Goal: Task Accomplishment & Management: Complete application form

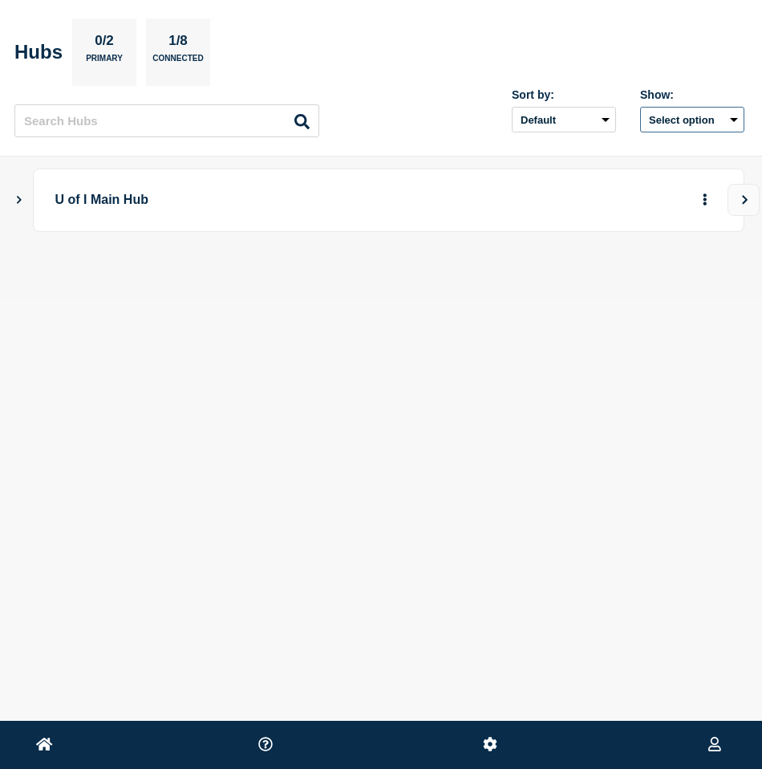
click at [709, 120] on button "Select option" at bounding box center [692, 120] width 104 height 26
click at [550, 326] on div "Home [GEOGRAPHIC_DATA][US_STATE] [EMAIL_ADDRESS][US_STATE][DOMAIN_NAME] Hubs 0/…" at bounding box center [381, 185] width 762 height 371
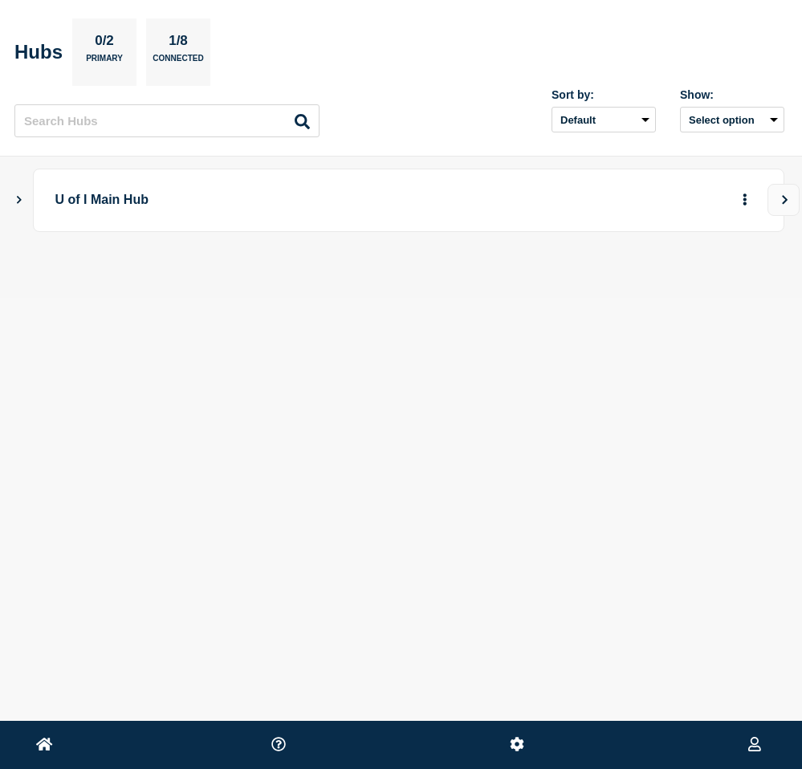
click at [755, 745] on icon at bounding box center [754, 744] width 13 height 15
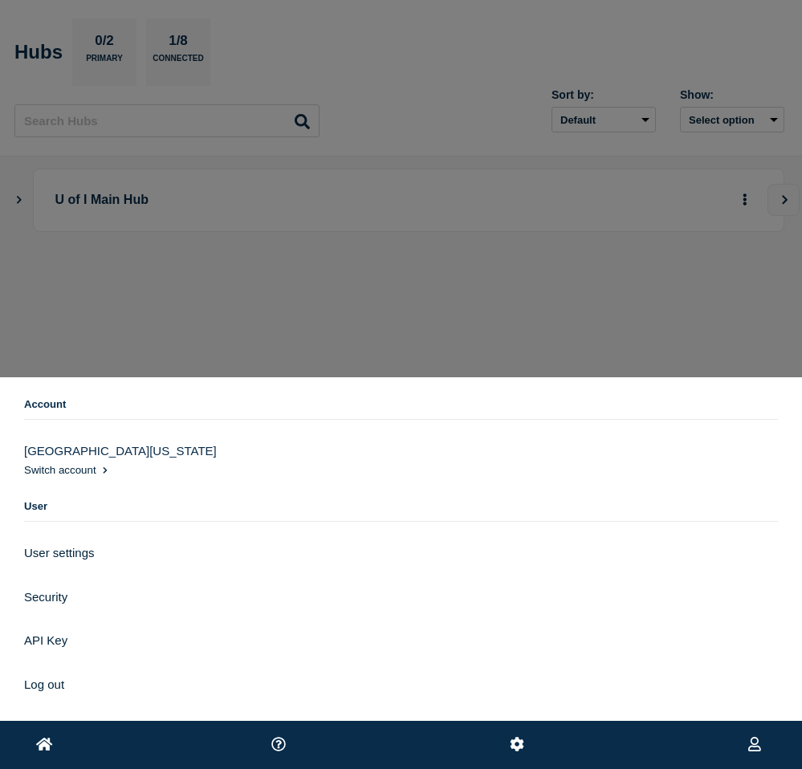
click at [756, 745] on icon at bounding box center [754, 744] width 13 height 15
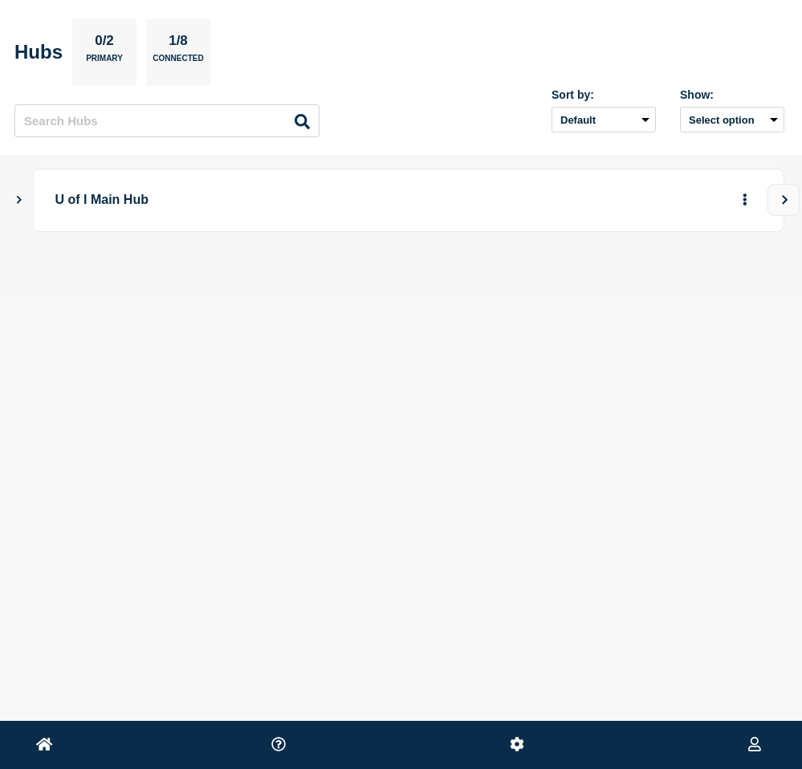
click at [756, 745] on icon at bounding box center [754, 744] width 13 height 15
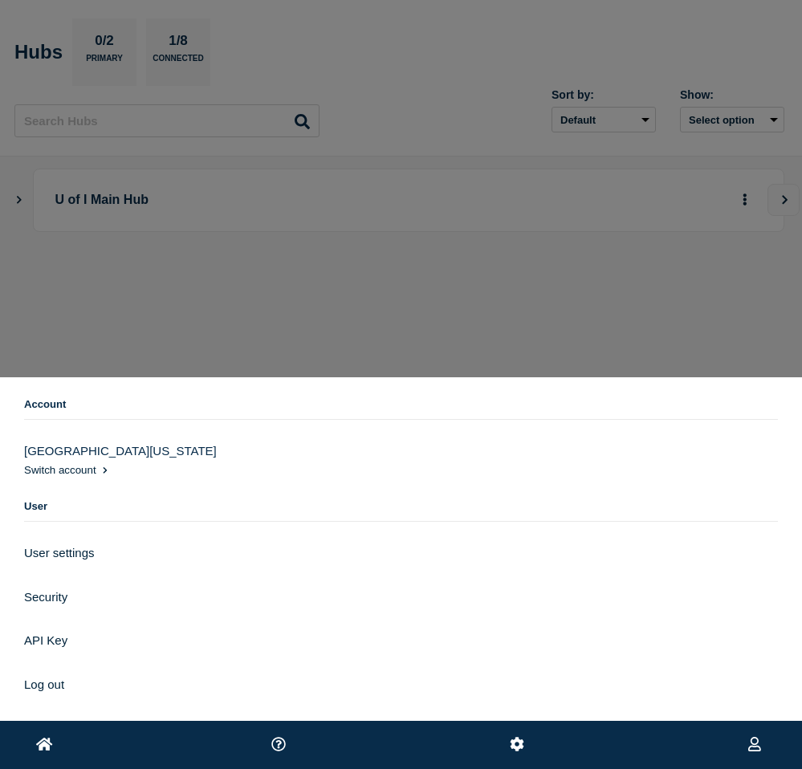
click at [71, 464] on span "Switch account" at bounding box center [60, 470] width 72 height 12
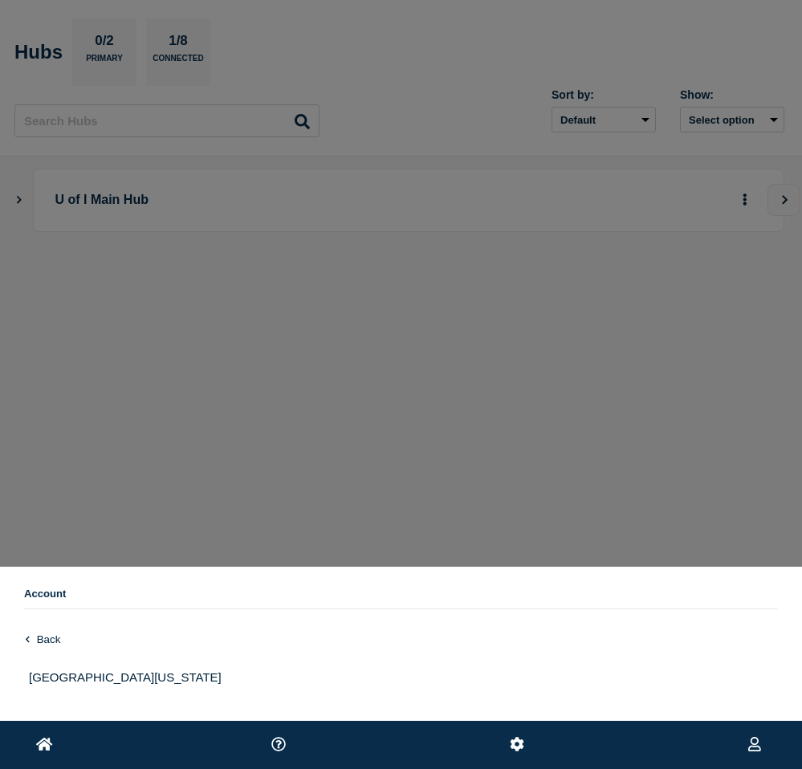
click at [753, 741] on icon at bounding box center [754, 744] width 13 height 15
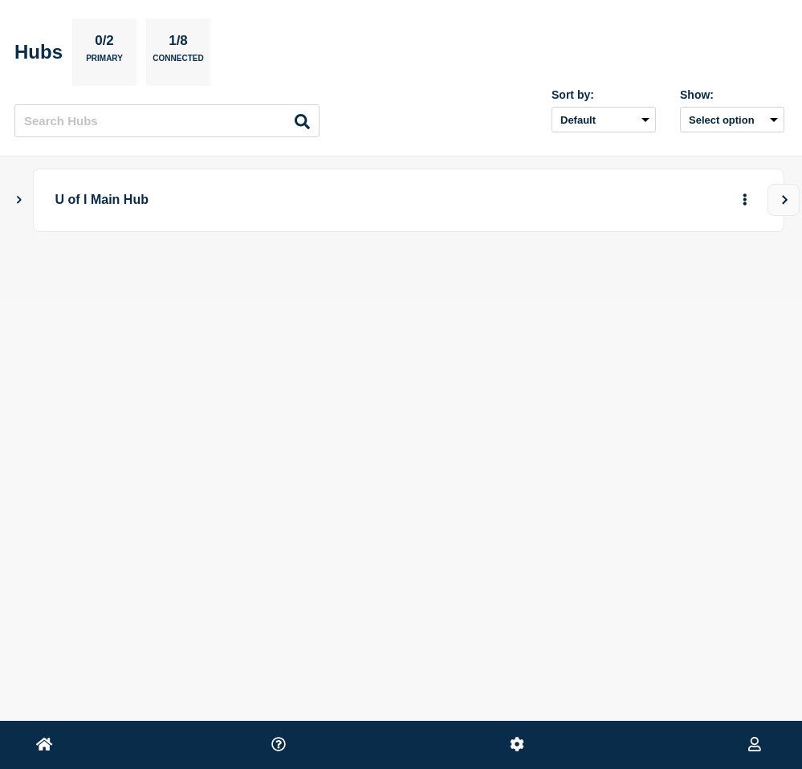
click at [45, 746] on icon at bounding box center [44, 744] width 17 height 15
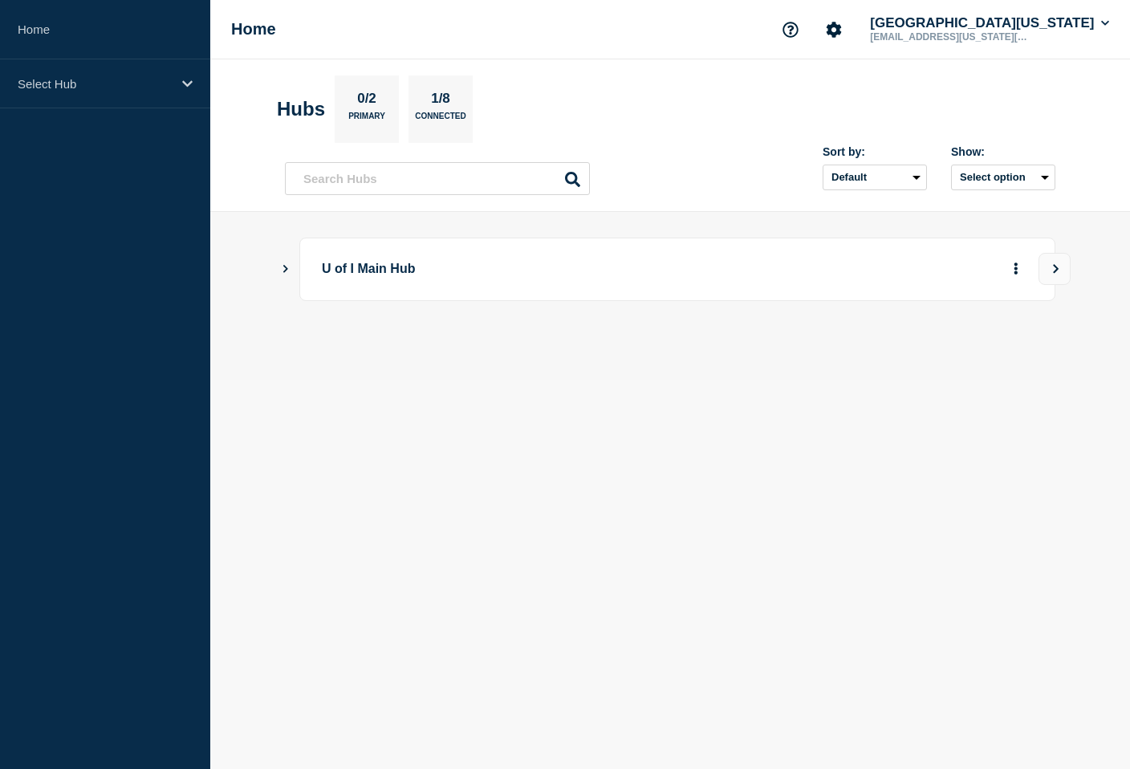
click at [558, 154] on div "Sort by: Default Last added Last updated Most active A-Z Show: Select option" at bounding box center [670, 171] width 770 height 47
click at [768, 26] on button "[GEOGRAPHIC_DATA][US_STATE]" at bounding box center [989, 23] width 246 height 16
click at [735, 31] on div "Home University of Illinois hgharst@illinois.edu Account University of Illinois…" at bounding box center [669, 29] width 919 height 59
click at [187, 82] on icon at bounding box center [187, 84] width 10 height 12
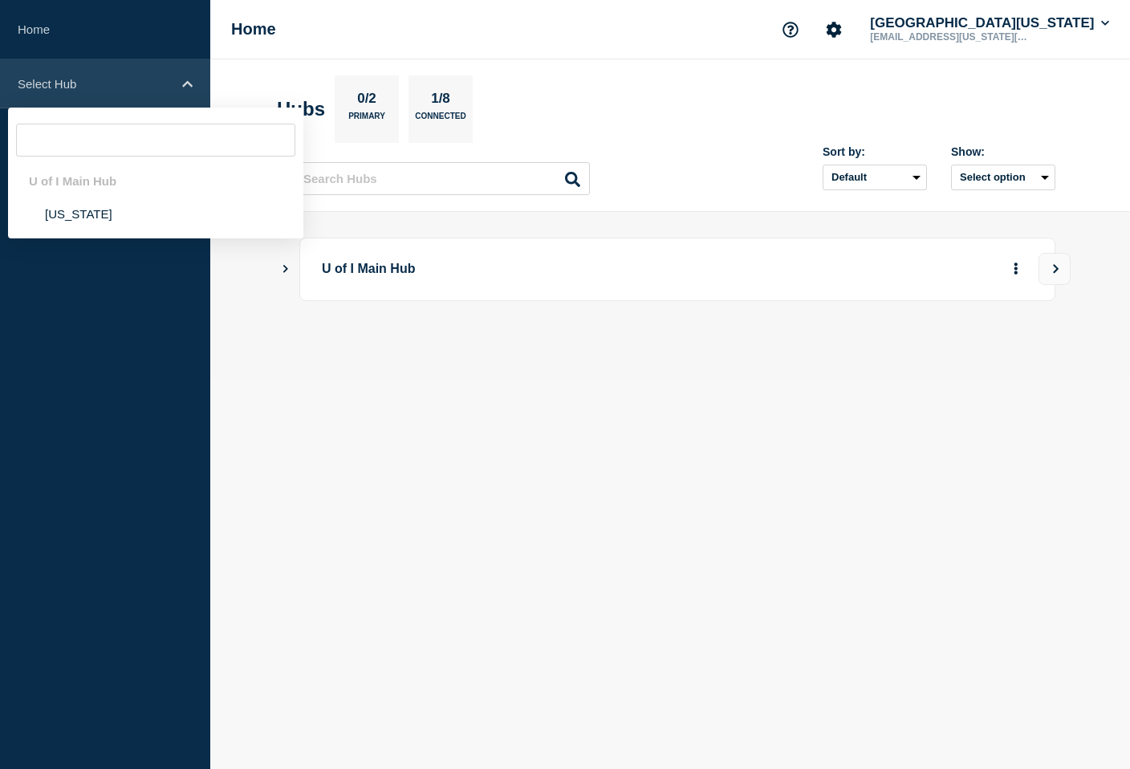
click at [187, 82] on icon at bounding box center [187, 83] width 10 height 6
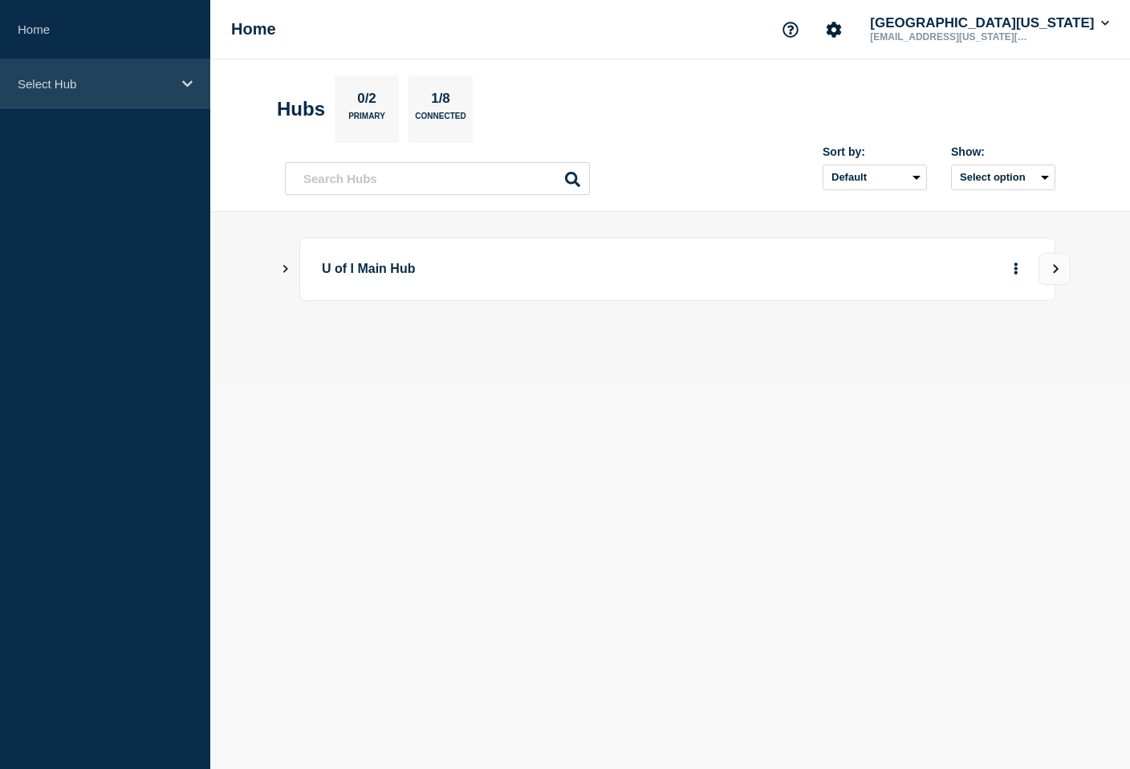
click at [187, 82] on icon at bounding box center [187, 84] width 10 height 12
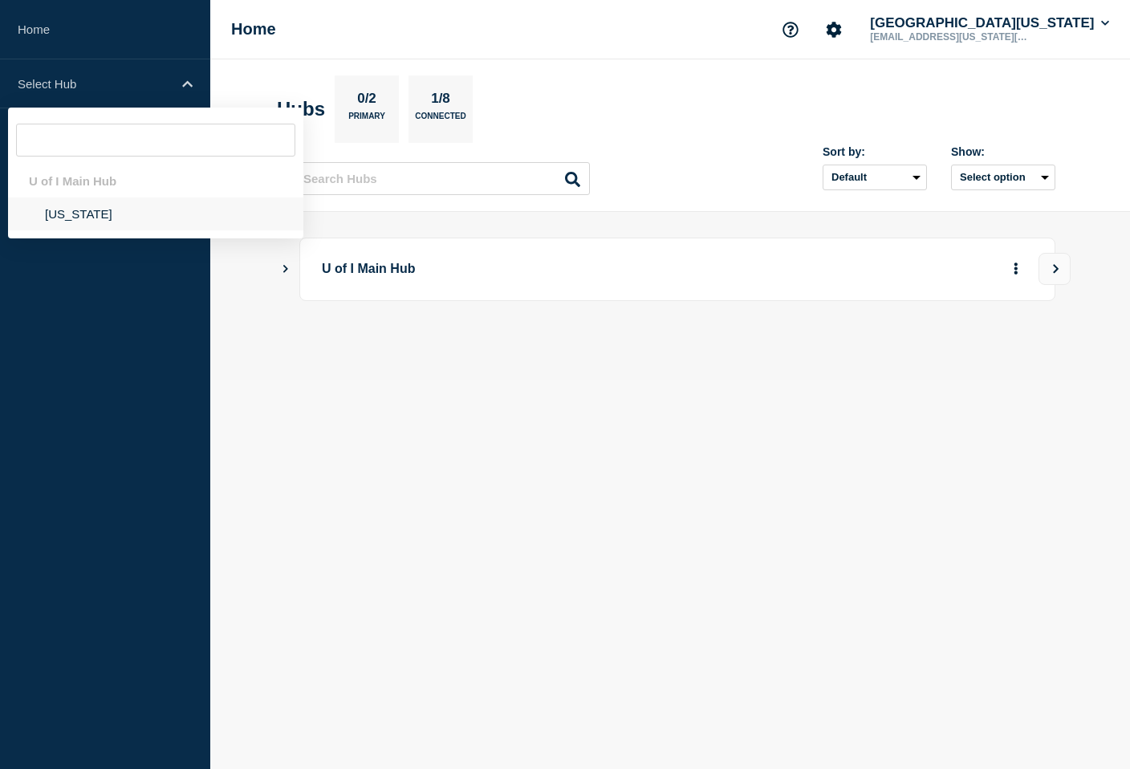
click at [76, 222] on li "Illinois" at bounding box center [155, 213] width 295 height 33
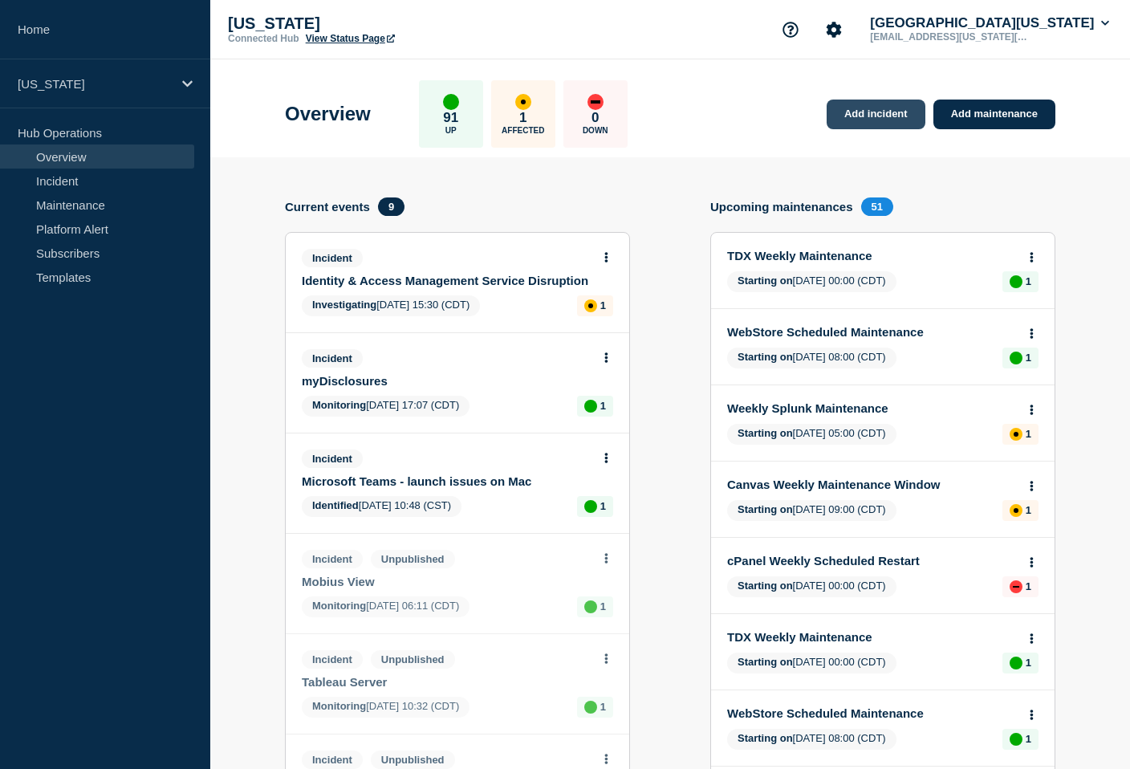
click at [768, 112] on link "Add incident" at bounding box center [875, 114] width 99 height 30
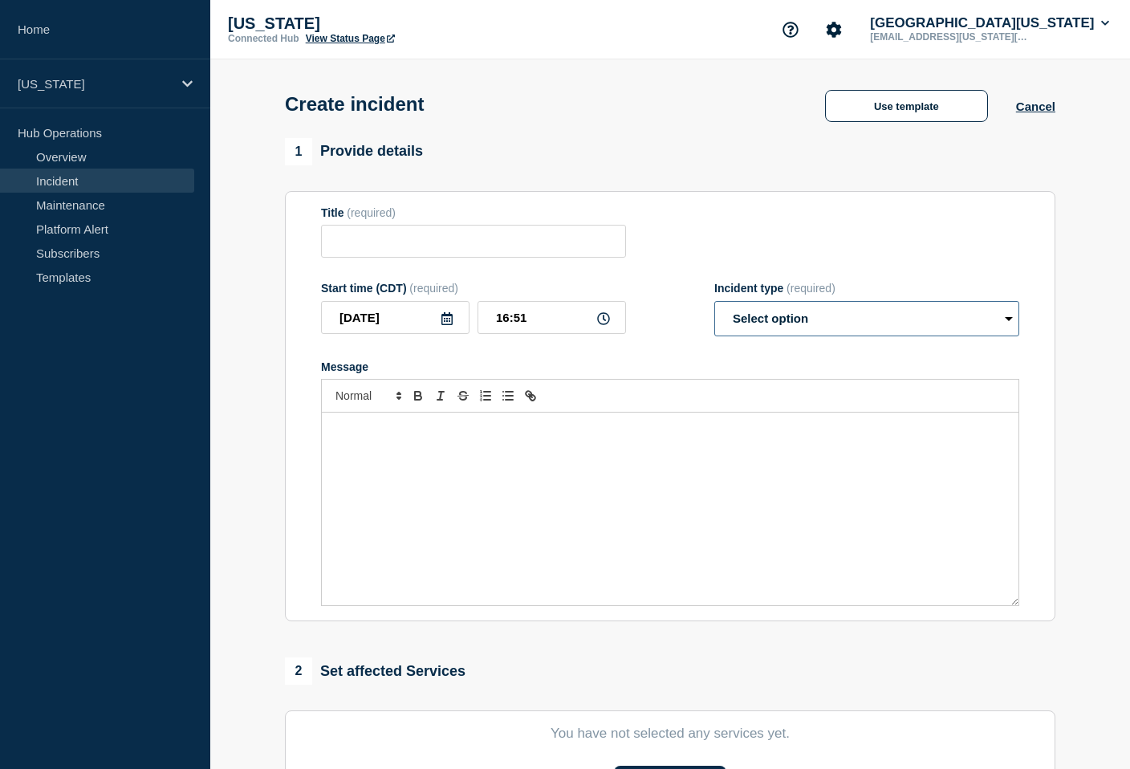
click at [757, 332] on select "Select option Investigating Identified Monitoring" at bounding box center [866, 318] width 305 height 35
select select "investigating"
click at [714, 312] on select "Select option Investigating Identified Monitoring" at bounding box center [866, 318] width 305 height 35
click at [355, 245] on input "Title" at bounding box center [473, 241] width 305 height 33
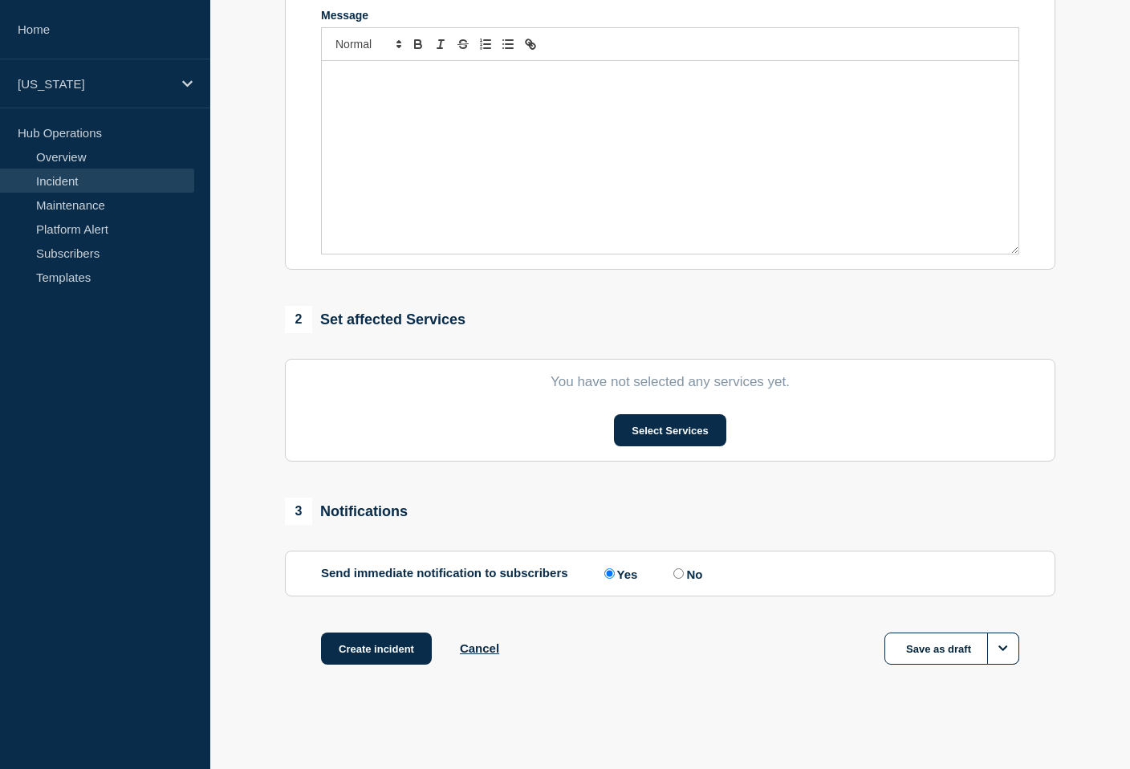
scroll to position [370, 0]
click at [683, 428] on button "Select Services" at bounding box center [670, 430] width 112 height 32
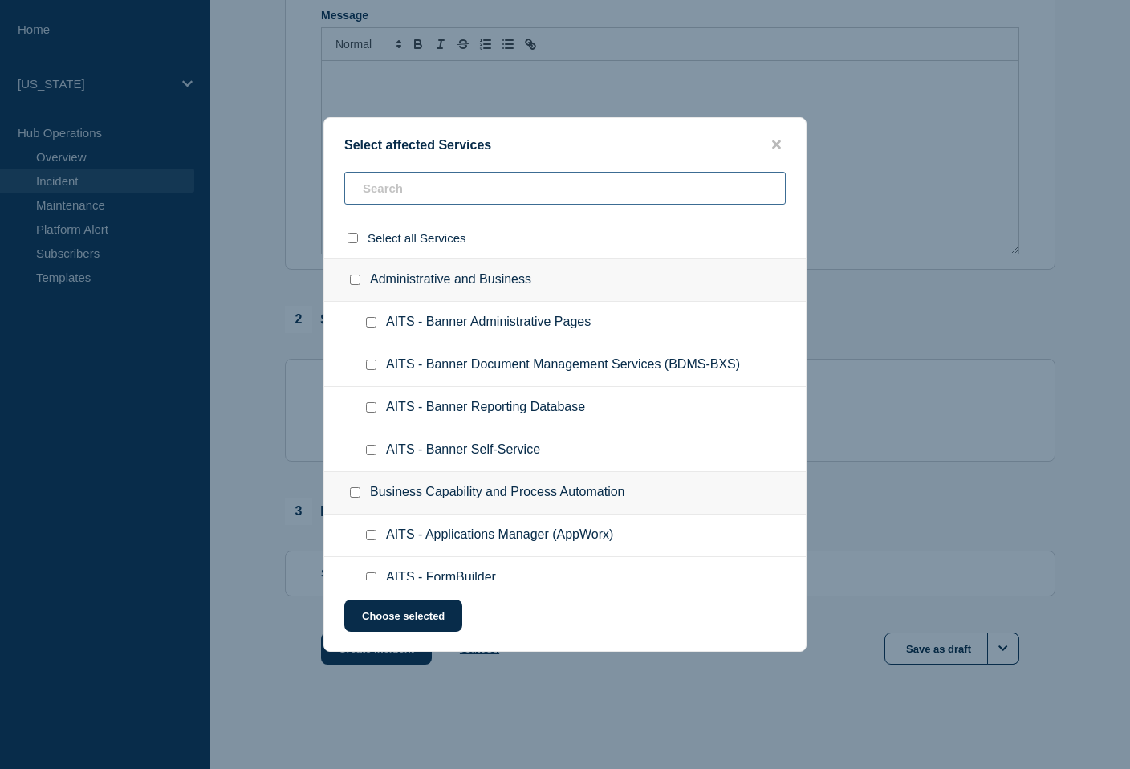
click at [448, 185] on input "text" at bounding box center [564, 188] width 441 height 33
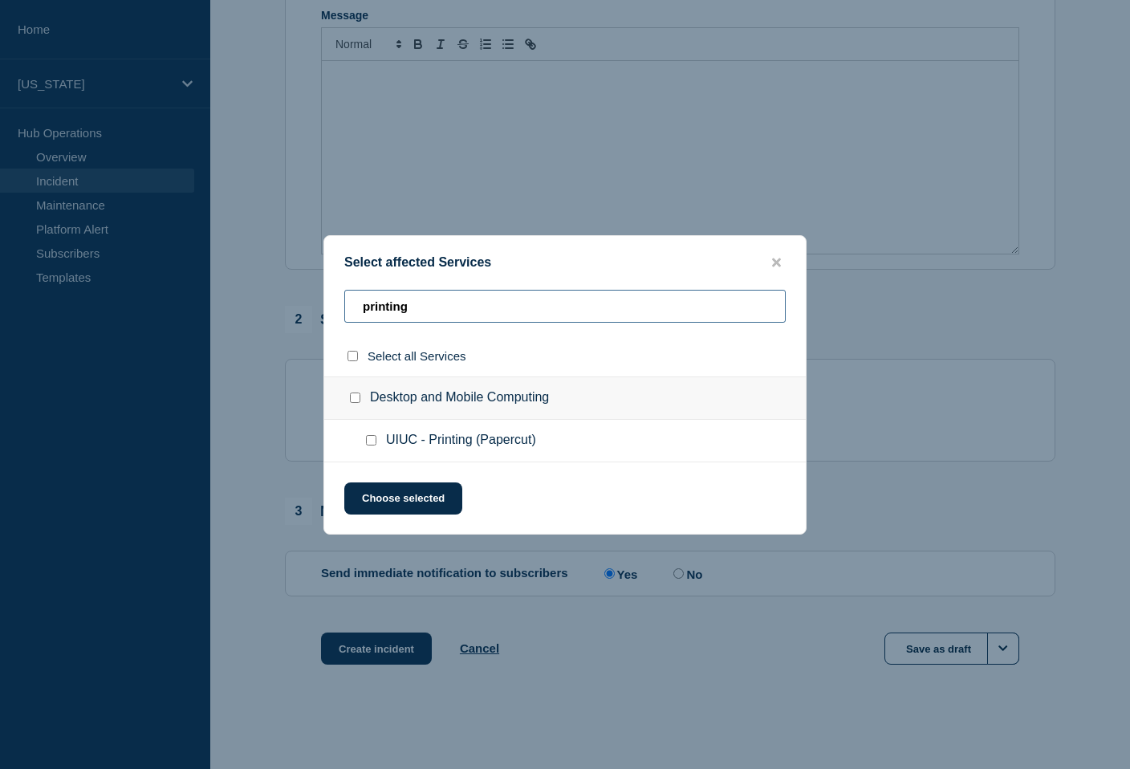
type input "printing"
click at [373, 445] on input "UIUC - Printing (Papercut) checkbox" at bounding box center [371, 440] width 10 height 10
checkbox input "true"
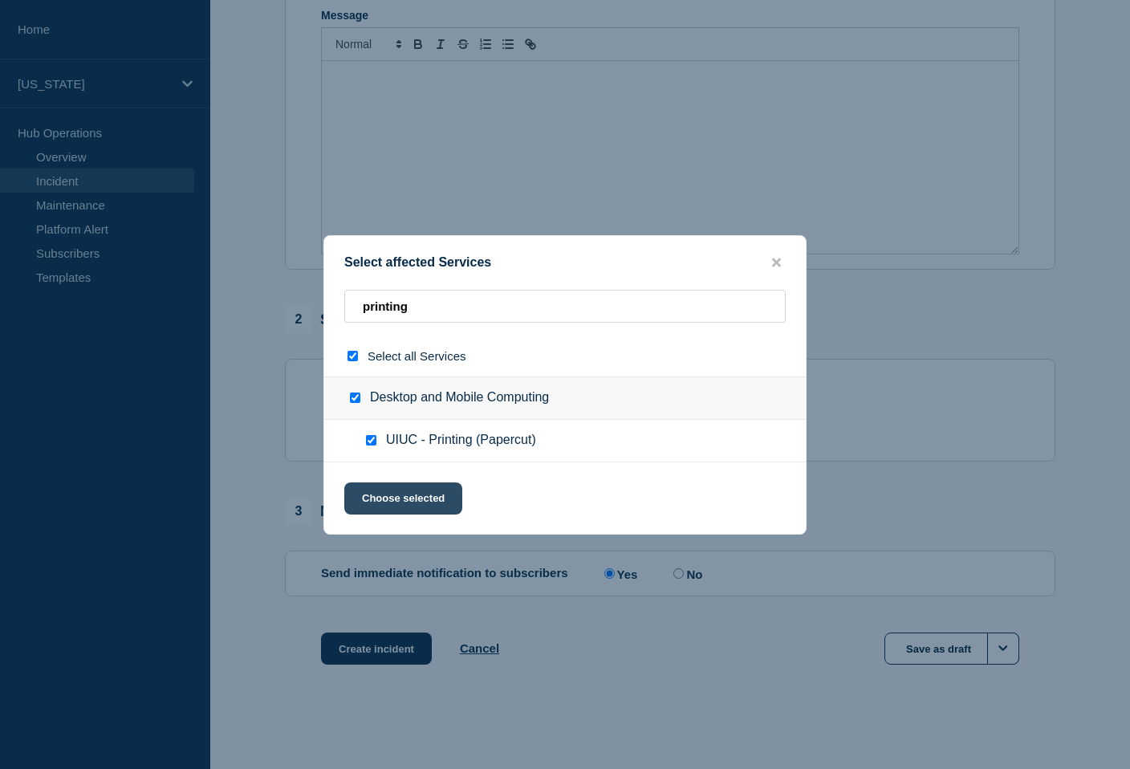
click at [402, 504] on button "Choose selected" at bounding box center [403, 498] width 118 height 32
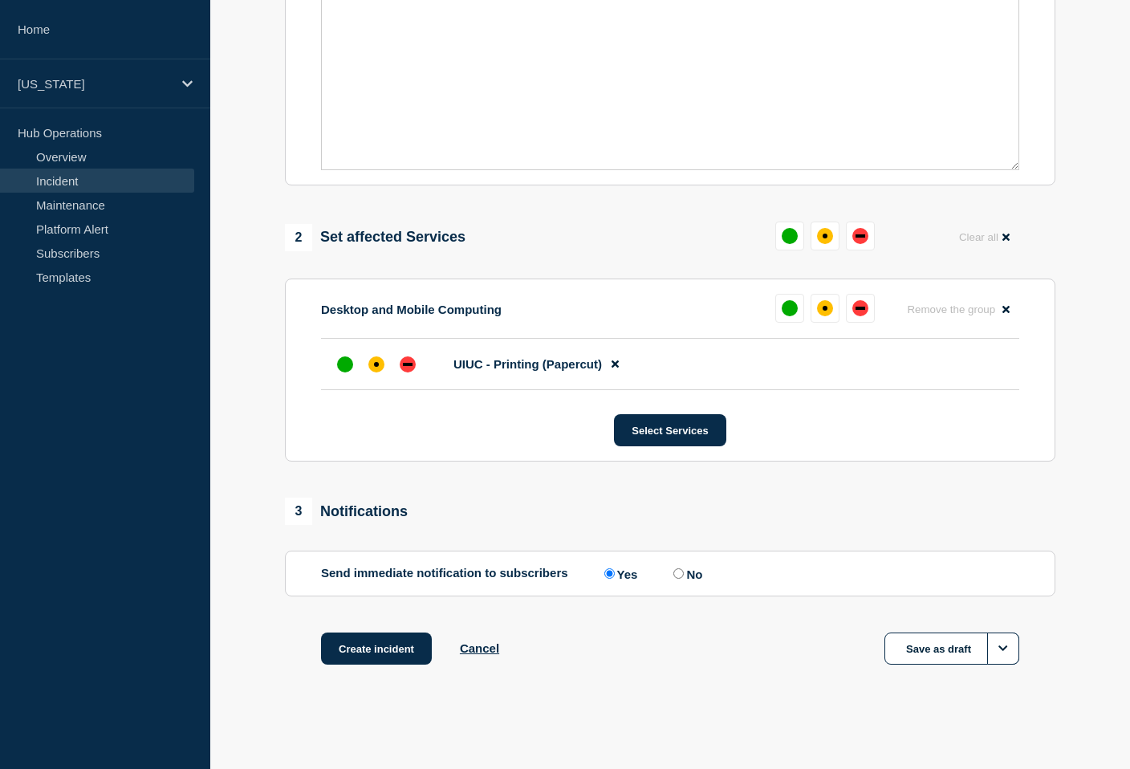
scroll to position [461, 0]
click at [377, 363] on div "affected" at bounding box center [376, 364] width 16 height 16
click at [675, 574] on input "No" at bounding box center [678, 573] width 10 height 10
radio input "true"
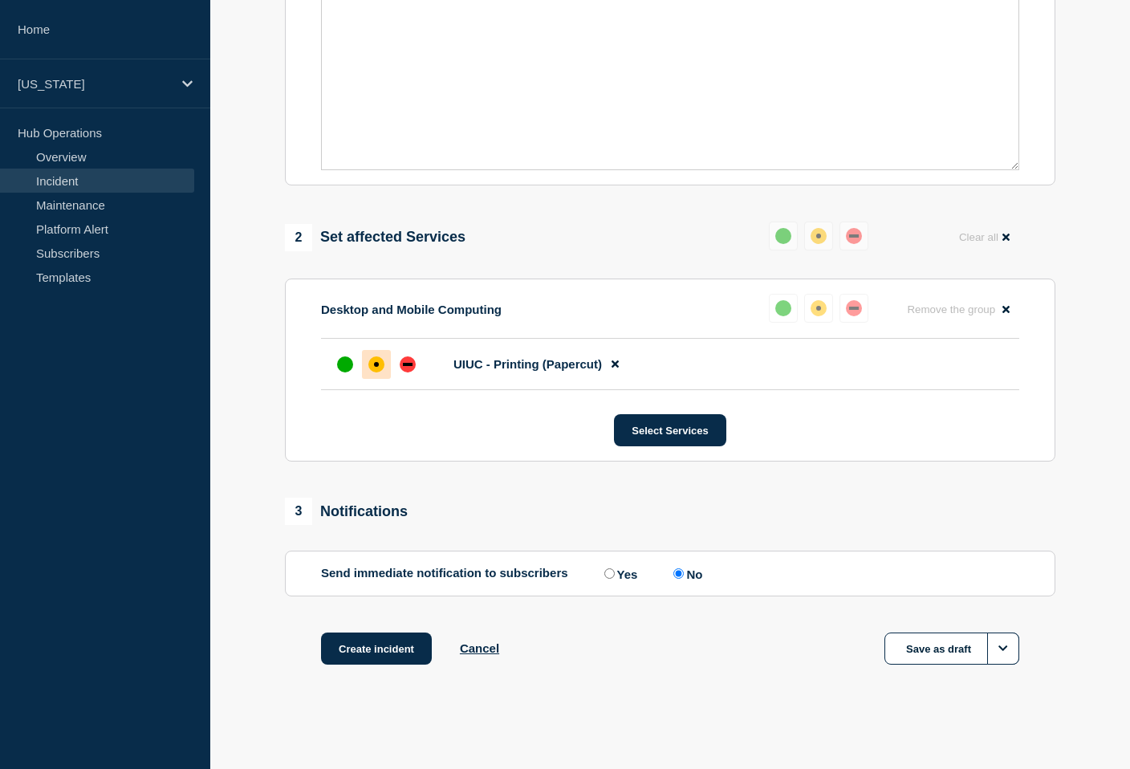
click at [604, 572] on input "Yes" at bounding box center [609, 573] width 10 height 10
radio input "true"
radio input "false"
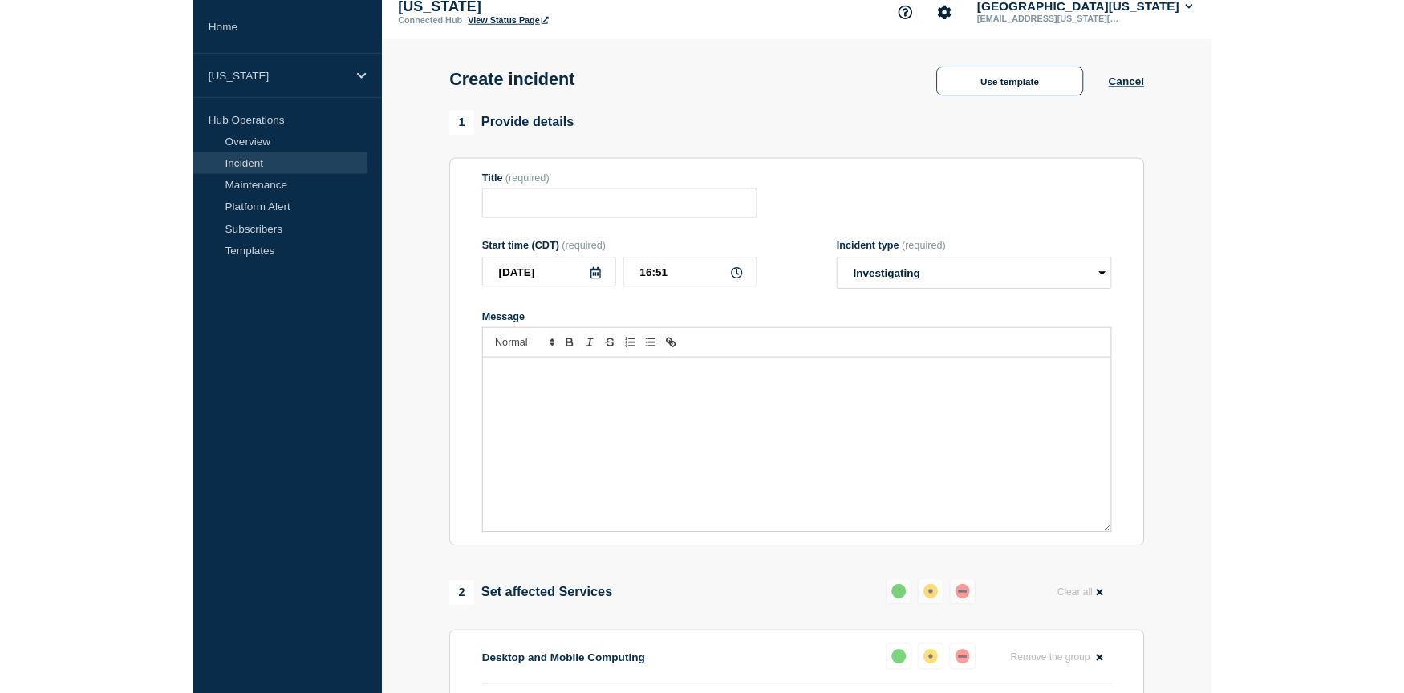
scroll to position [0, 0]
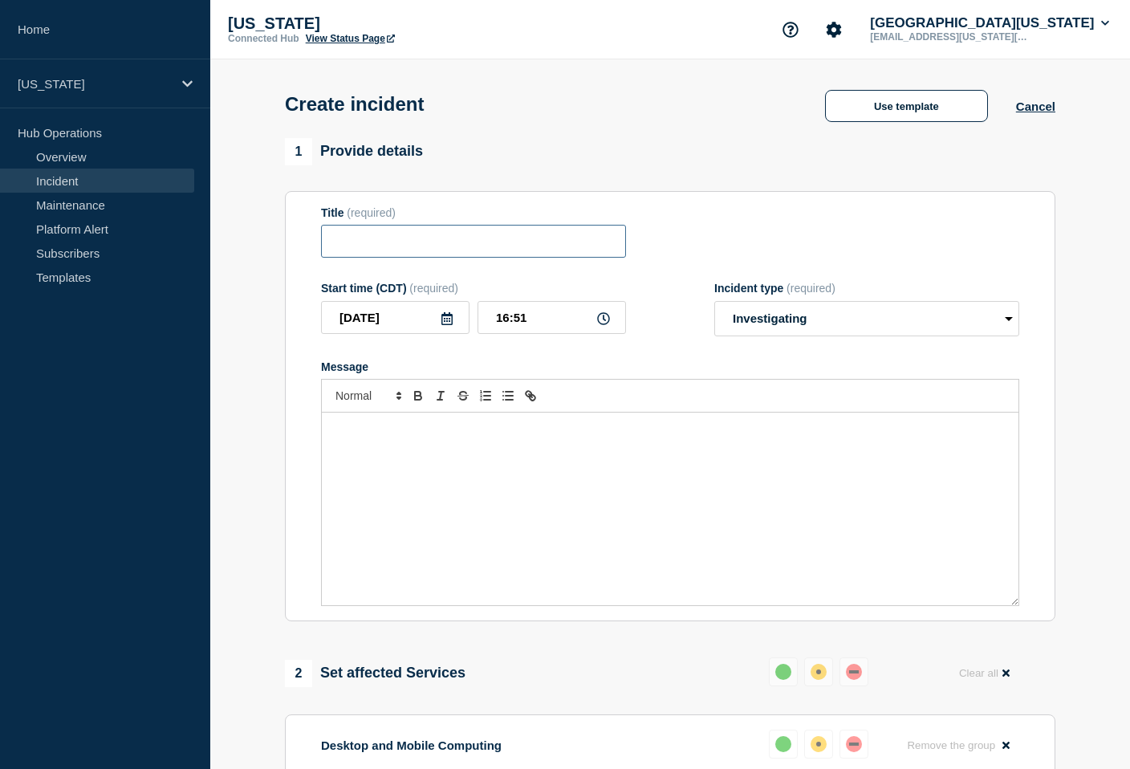
click at [354, 252] on input "Title" at bounding box center [473, 241] width 305 height 33
type input "P"
type input "I"
click at [400, 249] on input "Title" at bounding box center [473, 241] width 305 height 33
click at [381, 246] on input "Title" at bounding box center [473, 241] width 305 height 33
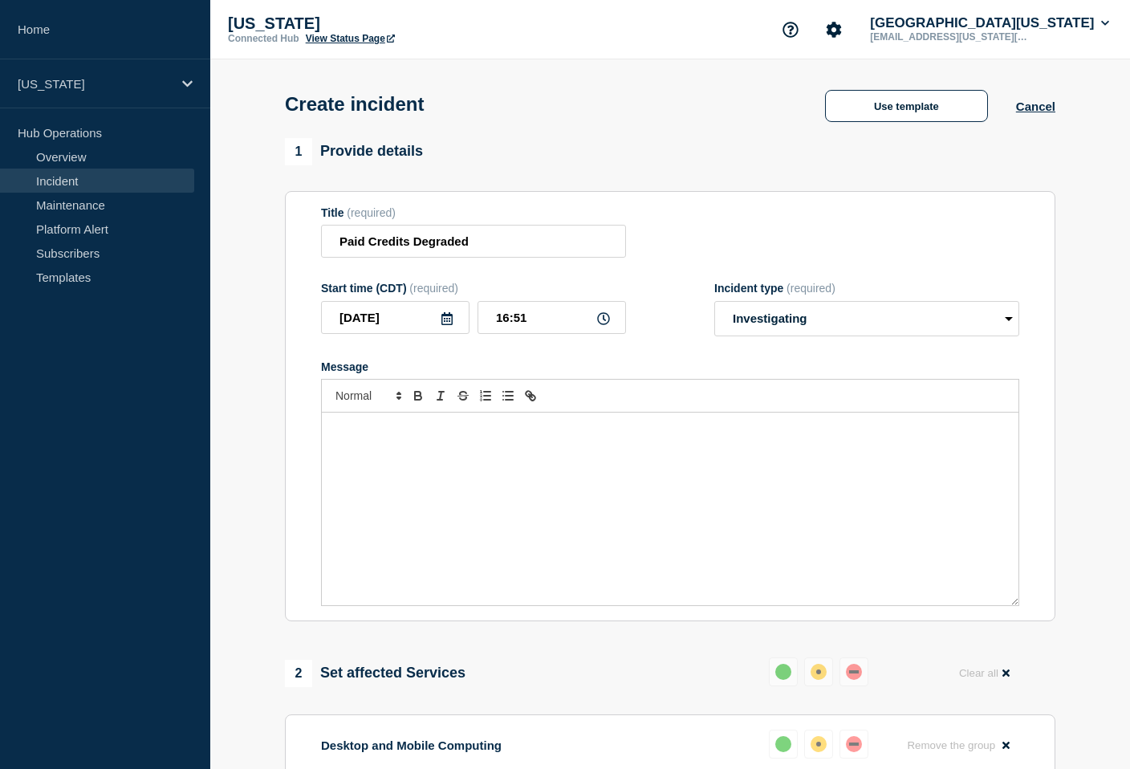
drag, startPoint x: 362, startPoint y: 464, endPoint x: 444, endPoint y: 451, distance: 83.6
click at [363, 464] on div "Message" at bounding box center [670, 508] width 696 height 193
drag, startPoint x: 339, startPoint y: 251, endPoint x: 359, endPoint y: 252, distance: 20.9
click at [339, 251] on input "Paid Credits Degraded" at bounding box center [473, 241] width 305 height 33
type input "PaperCut - Paid Credits Degraded"
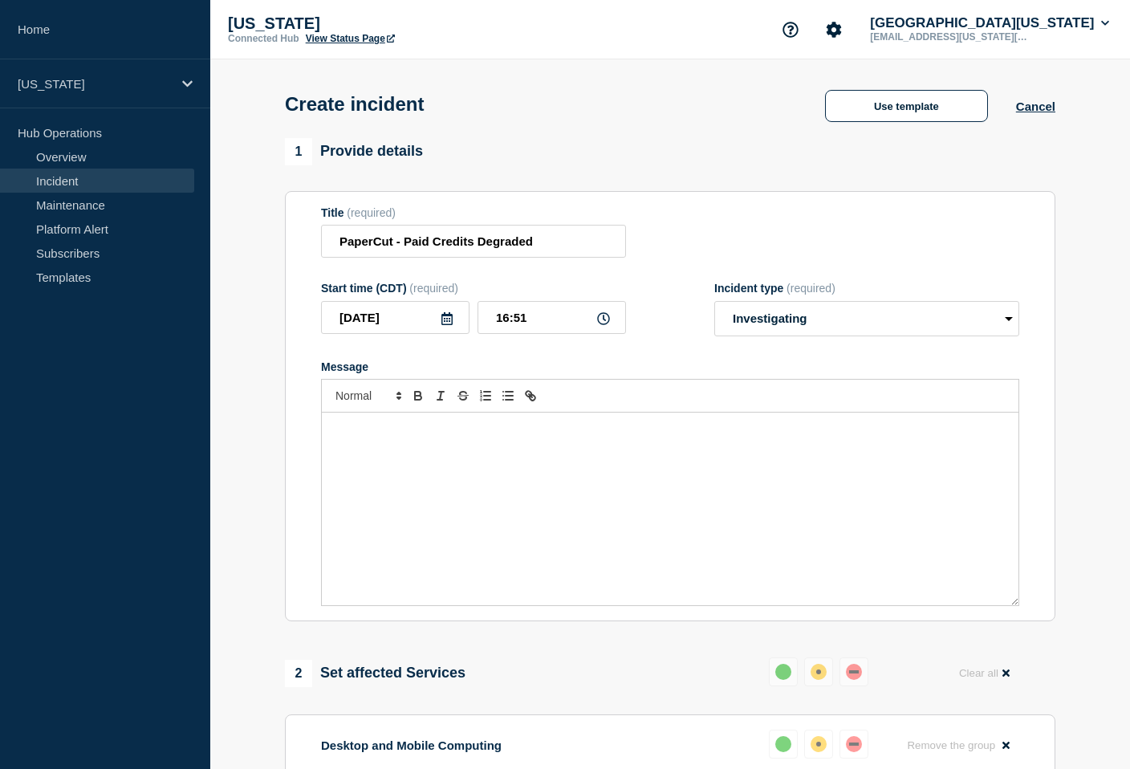
drag, startPoint x: 349, startPoint y: 450, endPoint x: 358, endPoint y: 451, distance: 8.9
click at [351, 436] on p "Message" at bounding box center [670, 429] width 672 height 14
click at [705, 436] on p "Some users are experiencing a delay in paid credits being available for use e" at bounding box center [670, 429] width 672 height 14
drag, startPoint x: 878, startPoint y: 451, endPoint x: 294, endPoint y: 425, distance: 583.8
click at [294, 425] on section "Title (required) PaperCut - Paid Credits Degraded Start time (CDT) (required) 2…" at bounding box center [670, 406] width 770 height 431
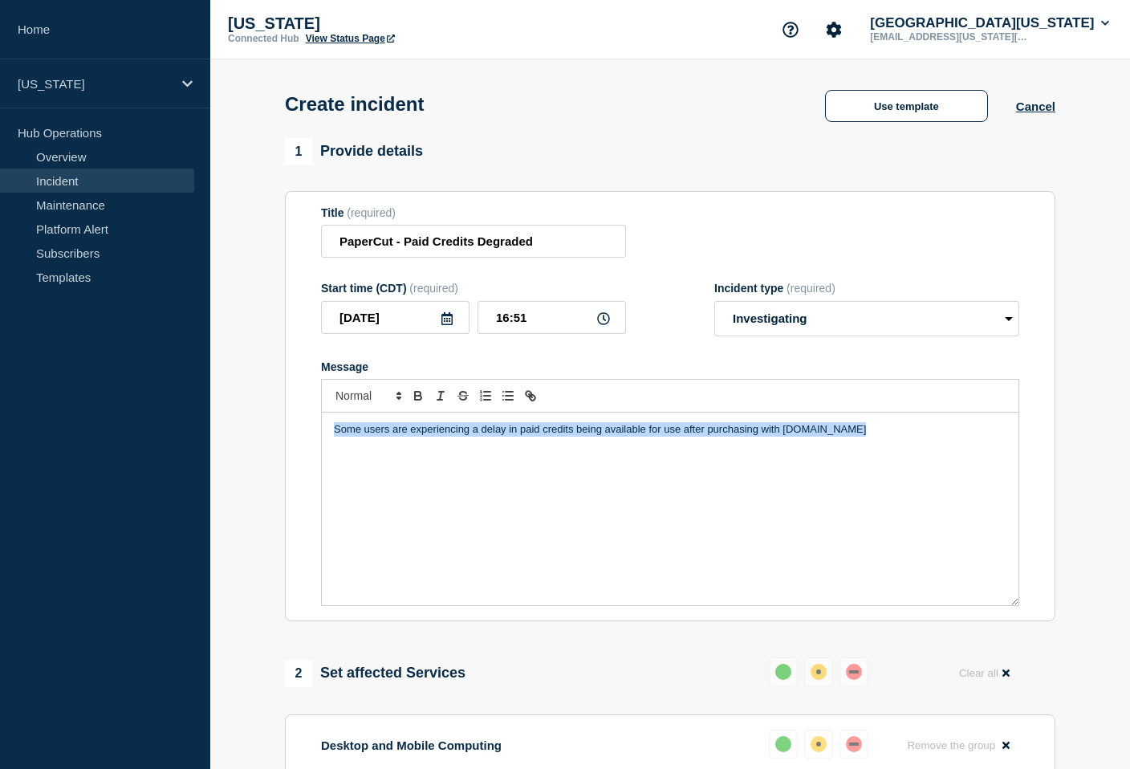
copy p "Some users are experiencing a delay in paid credits being available for use aft…"
click at [390, 493] on div "Some users are experiencing a delay in paid credits being available for use aft…" at bounding box center [670, 508] width 696 height 193
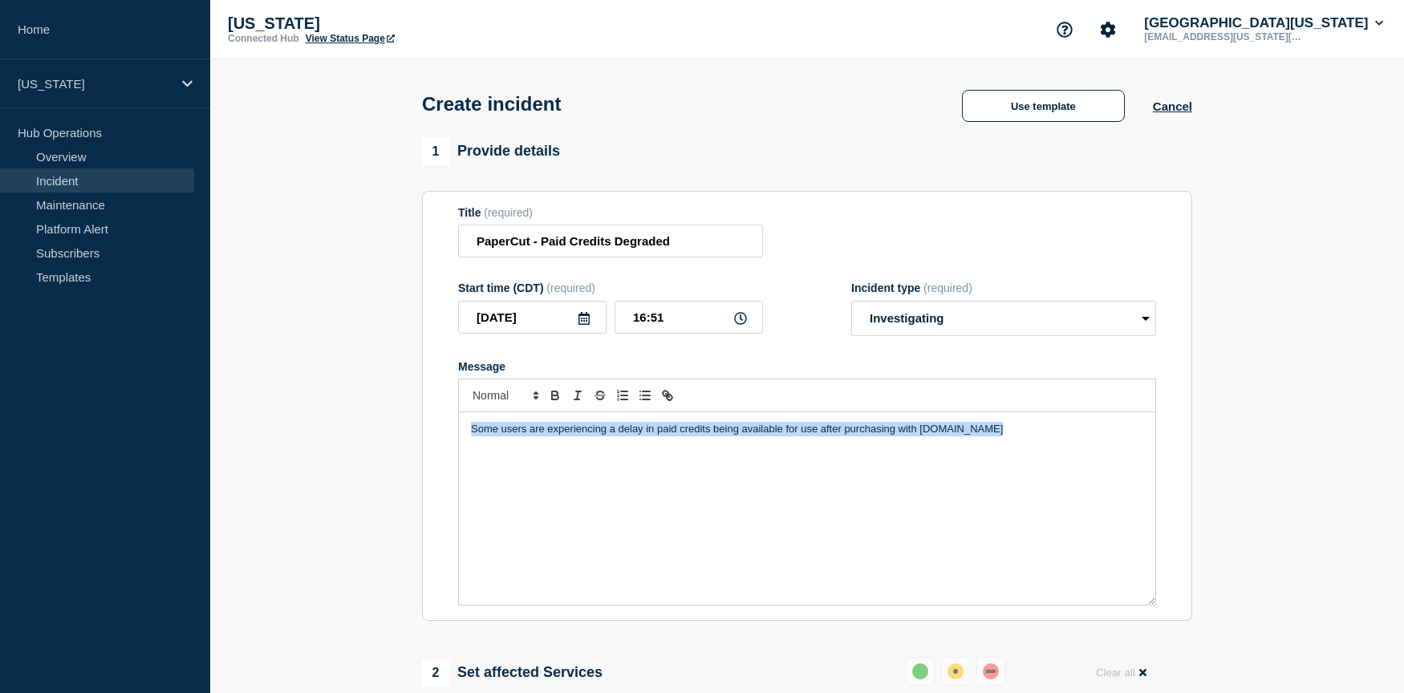
drag, startPoint x: 473, startPoint y: 442, endPoint x: 988, endPoint y: 448, distance: 515.1
click at [768, 436] on p "Some users are experiencing a delay in paid credits being available for use aft…" at bounding box center [807, 429] width 672 height 14
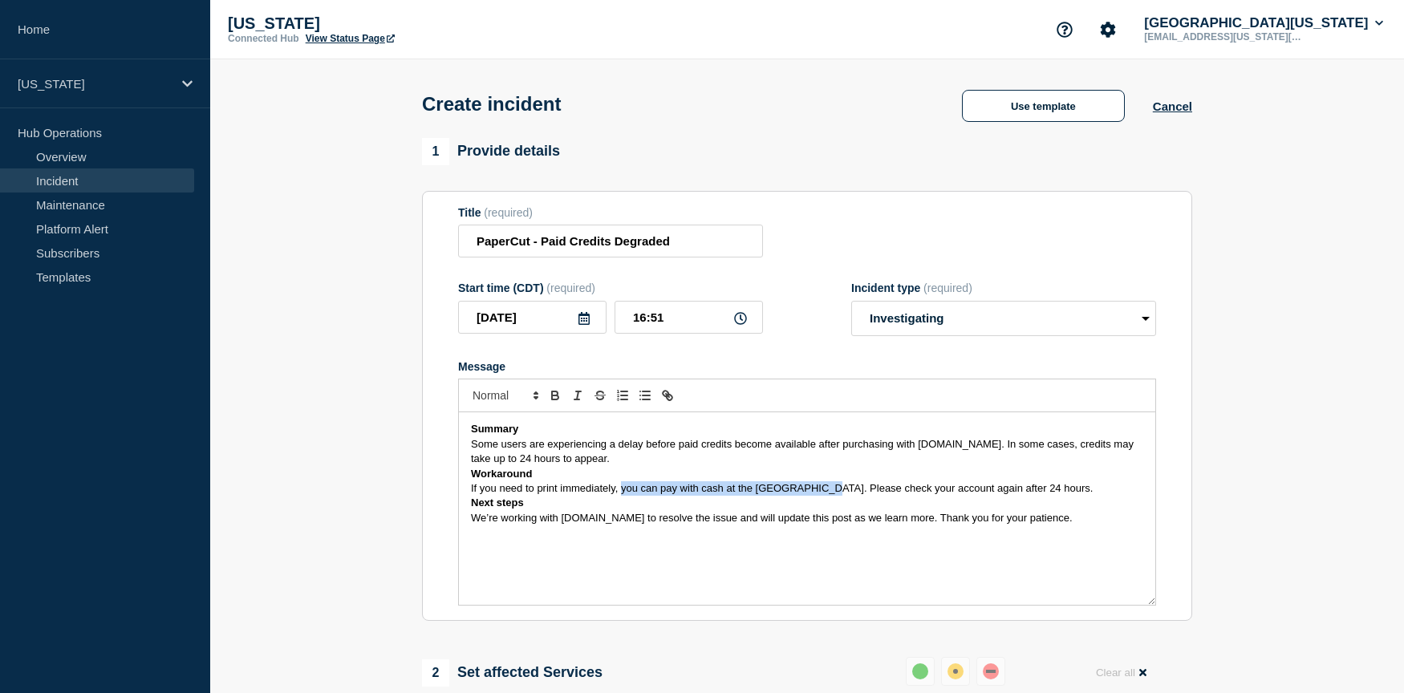
drag, startPoint x: 814, startPoint y: 504, endPoint x: 661, endPoint y: 513, distance: 152.7
click at [619, 496] on p "If you need to print immediately, you can pay with cash at the Main Library. Pl…" at bounding box center [807, 488] width 672 height 14
drag, startPoint x: 754, startPoint y: 503, endPoint x: 813, endPoint y: 504, distance: 58.6
click at [768, 494] on span "If you need to print immediately, you can pay with cash at the Main Library. Pl…" at bounding box center [782, 488] width 622 height 12
click at [623, 494] on span "If you need to print immediately, you can pay with cash at the Main Library. Pl…" at bounding box center [782, 488] width 622 height 12
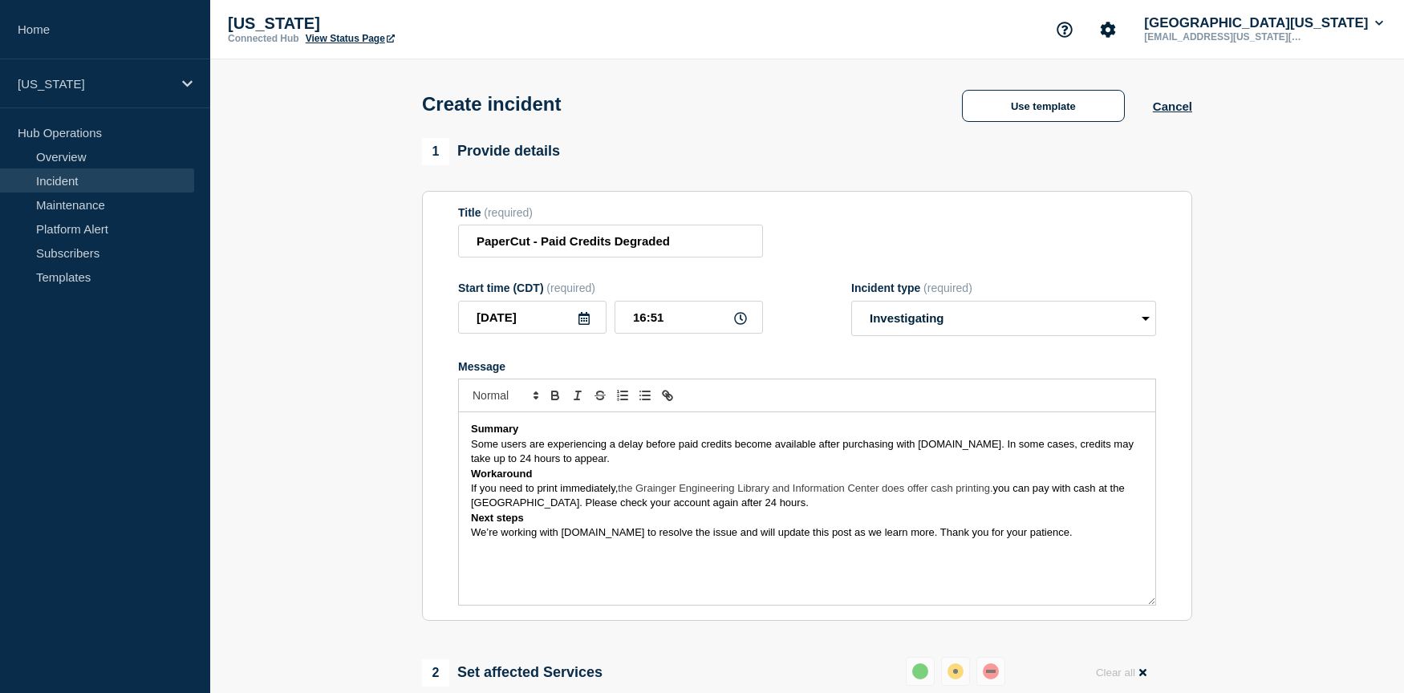
click at [624, 494] on span "the Grainger Engineering Library and Information Center does offer cash printin…" at bounding box center [805, 488] width 375 height 12
drag, startPoint x: 997, startPoint y: 505, endPoint x: 531, endPoint y: 519, distance: 466.4
click at [531, 509] on span "you can pay with cash at the Main Library. Please check your account again afte…" at bounding box center [799, 495] width 656 height 26
drag, startPoint x: 1086, startPoint y: 503, endPoint x: 1094, endPoint y: 504, distance: 8.1
click at [768, 503] on span "Please check your account again after 24 hours." at bounding box center [796, 495] width 650 height 26
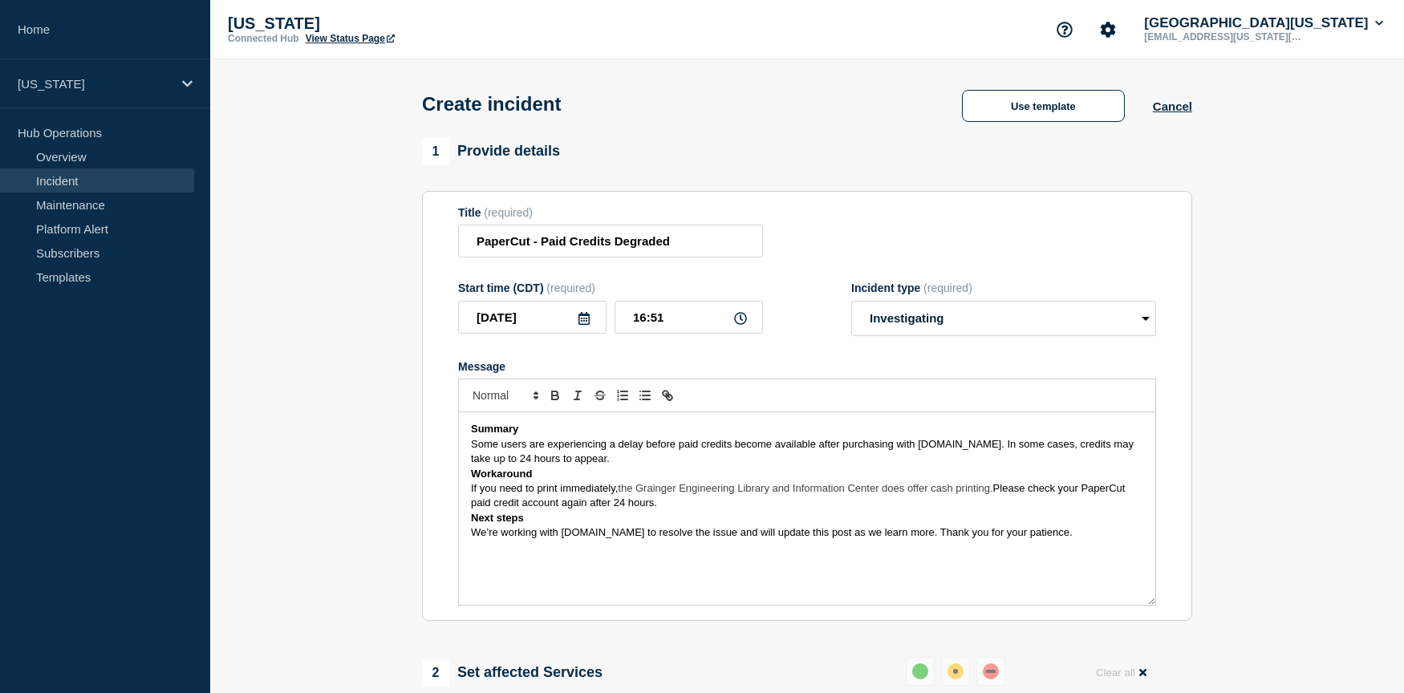
click at [679, 461] on span "Some users are experiencing a delay before paid credits become available after …" at bounding box center [804, 451] width 666 height 26
drag, startPoint x: 537, startPoint y: 537, endPoint x: 455, endPoint y: 534, distance: 81.9
click at [455, 534] on section "Title (required) PaperCut - Paid Credits Degraded Start time (CDT) (required) 2…" at bounding box center [807, 406] width 770 height 431
click at [768, 539] on p "We’re working with Authorize.net to resolve the issue and will update this post…" at bounding box center [807, 532] width 672 height 14
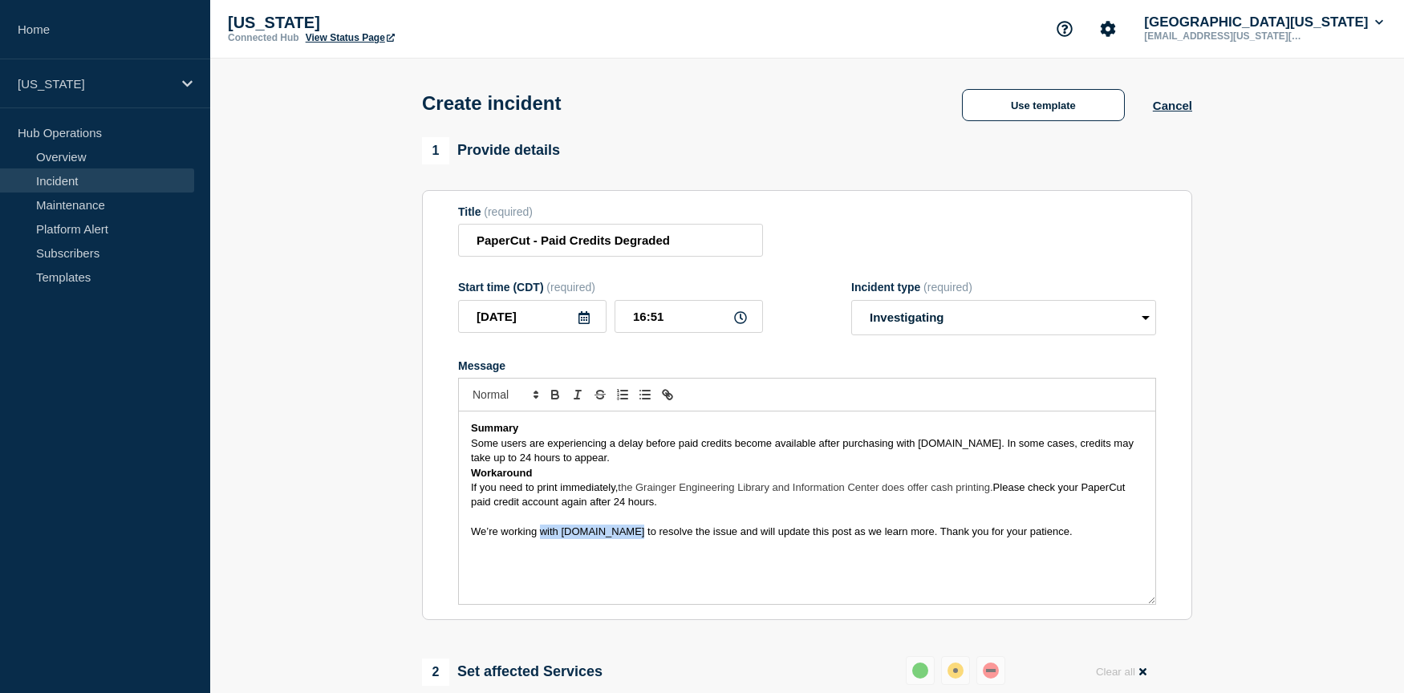
drag, startPoint x: 622, startPoint y: 549, endPoint x: 541, endPoint y: 550, distance: 81.0
click at [541, 538] on span "We’re working with Authorize.net to resolve the issue and will update this post…" at bounding box center [772, 532] width 602 height 12
drag, startPoint x: 526, startPoint y: 445, endPoint x: 461, endPoint y: 444, distance: 64.2
click at [461, 444] on div "Summary Some users are experiencing a delay before paid credits become availabl…" at bounding box center [807, 508] width 696 height 193
drag, startPoint x: 535, startPoint y: 490, endPoint x: 416, endPoint y: 491, distance: 119.5
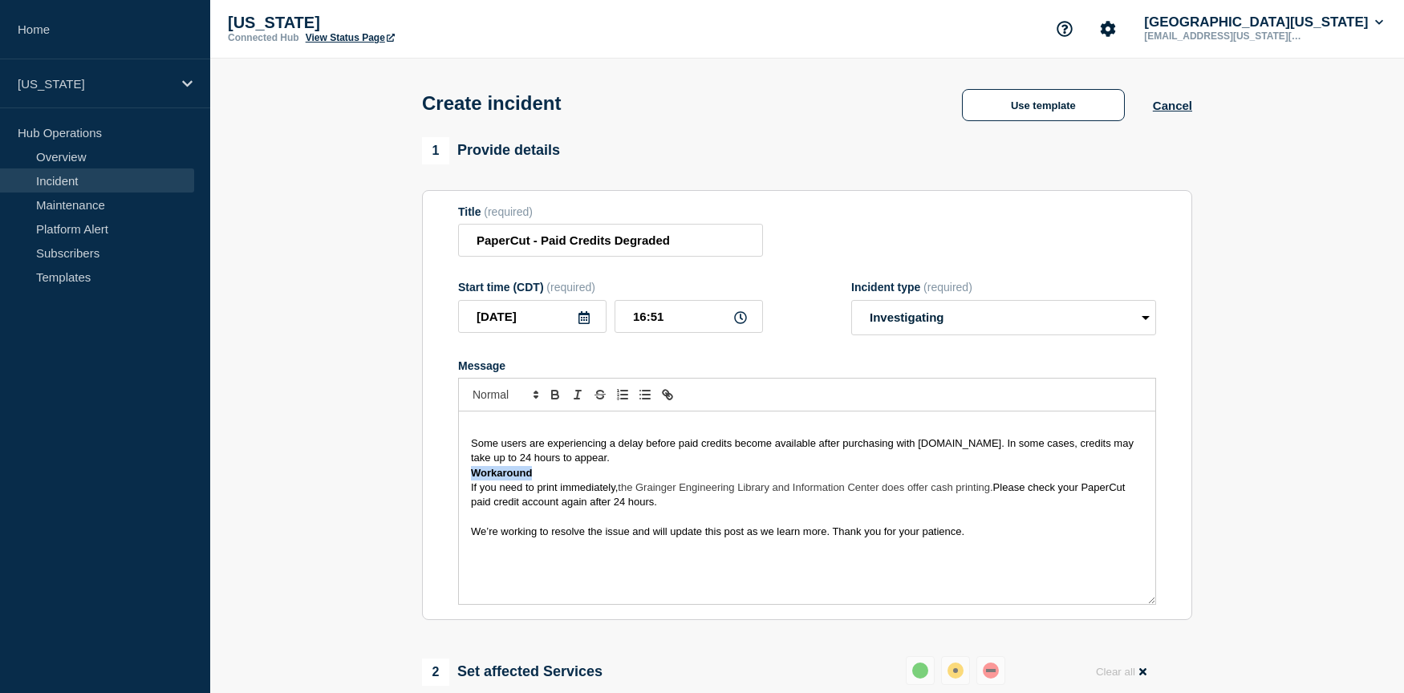
click at [416, 491] on div "1 Provide details Title (required) PaperCut - Paid Credits Degraded Start time …" at bounding box center [807, 638] width 789 height 1003
click at [768, 539] on p "We’re working to resolve the issue and will update this post as we learn more. …" at bounding box center [807, 532] width 672 height 14
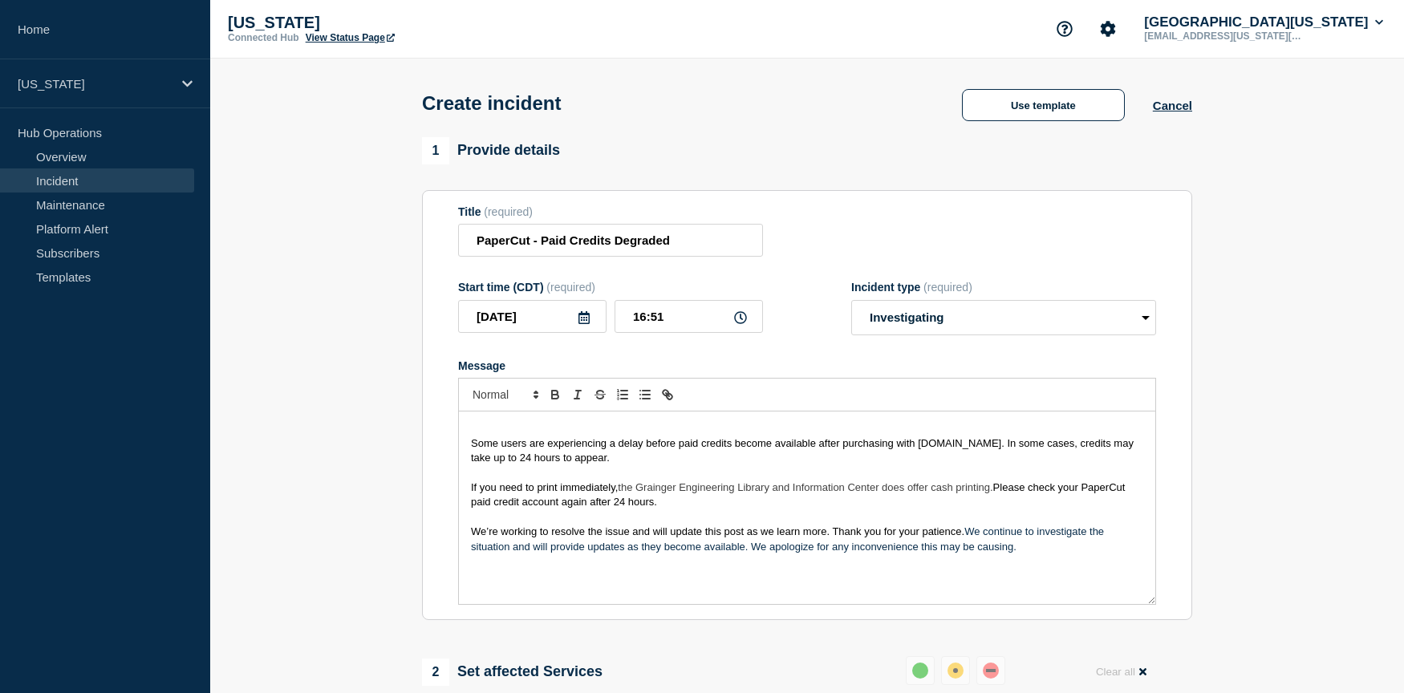
drag, startPoint x: 966, startPoint y: 546, endPoint x: 429, endPoint y: 544, distance: 536.7
click at [429, 544] on section "Title (required) PaperCut - Paid Credits Degraded Start time (CDT) (required) 2…" at bounding box center [807, 405] width 770 height 431
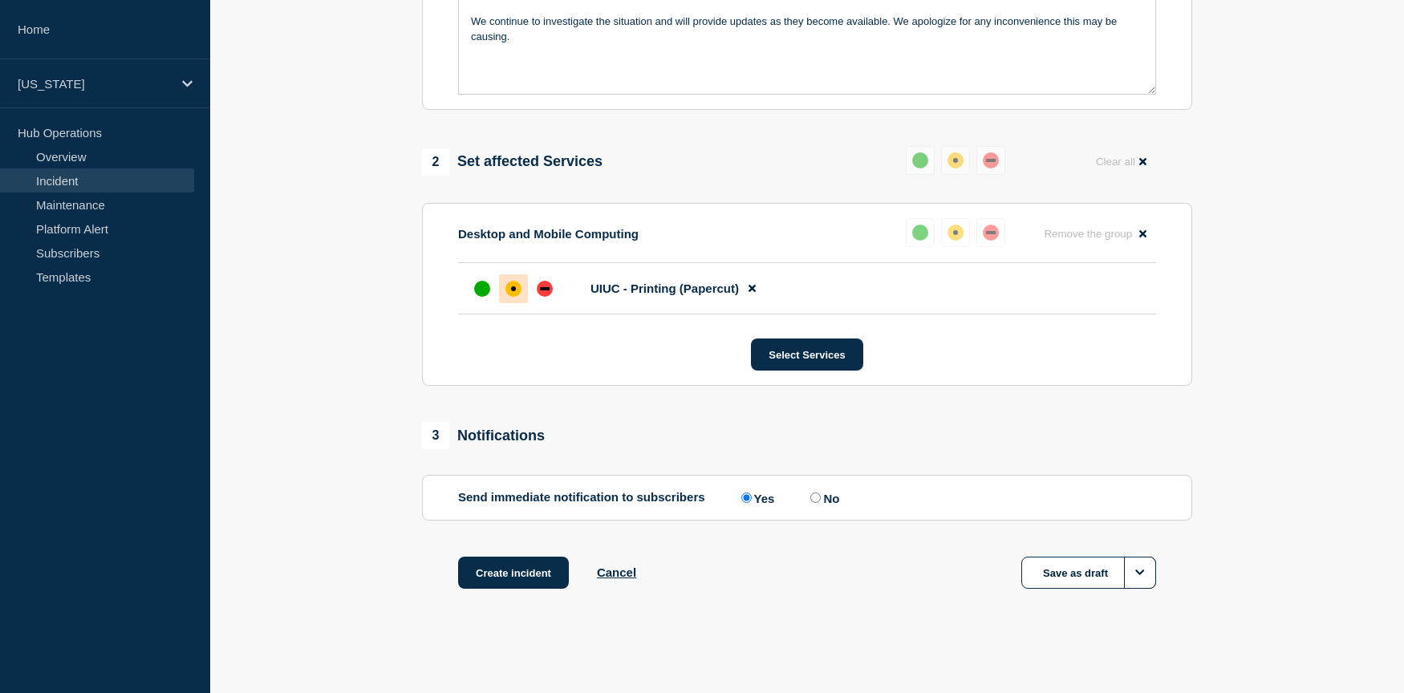
scroll to position [536, 0]
click at [529, 571] on button "Create incident" at bounding box center [513, 573] width 111 height 32
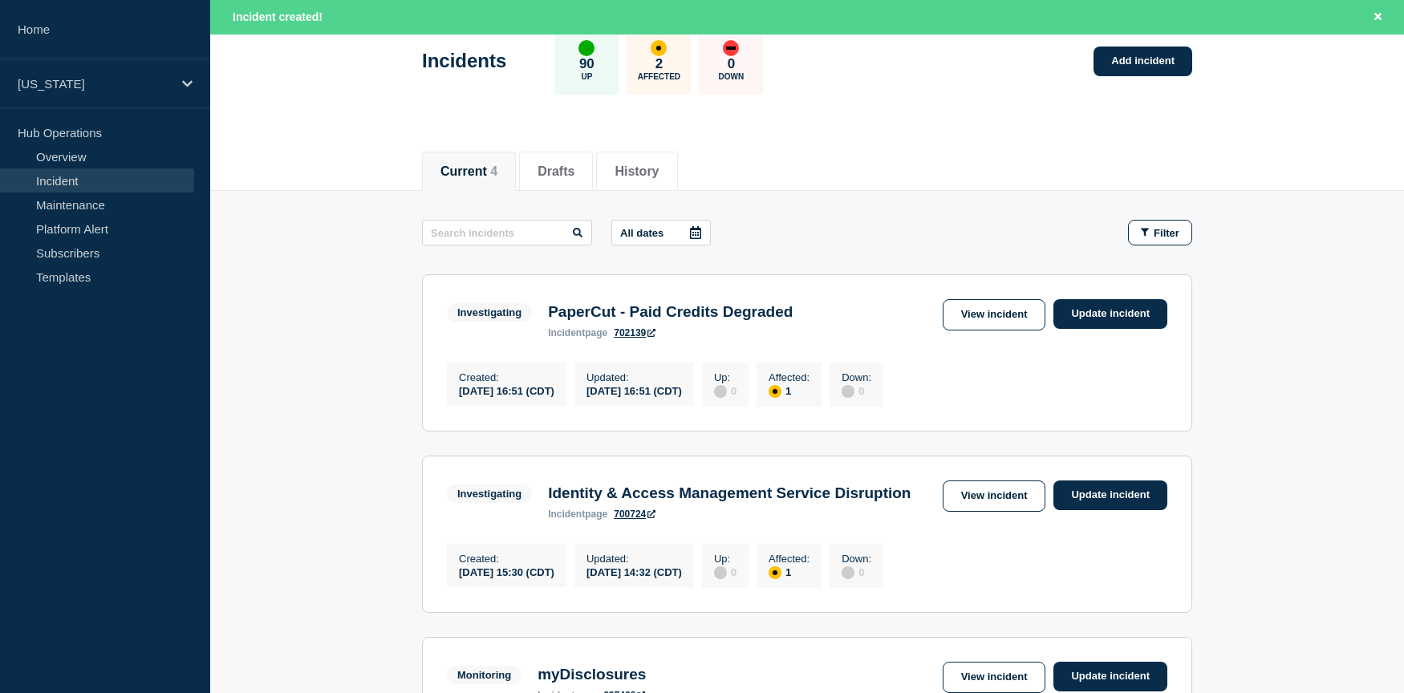
scroll to position [88, 0]
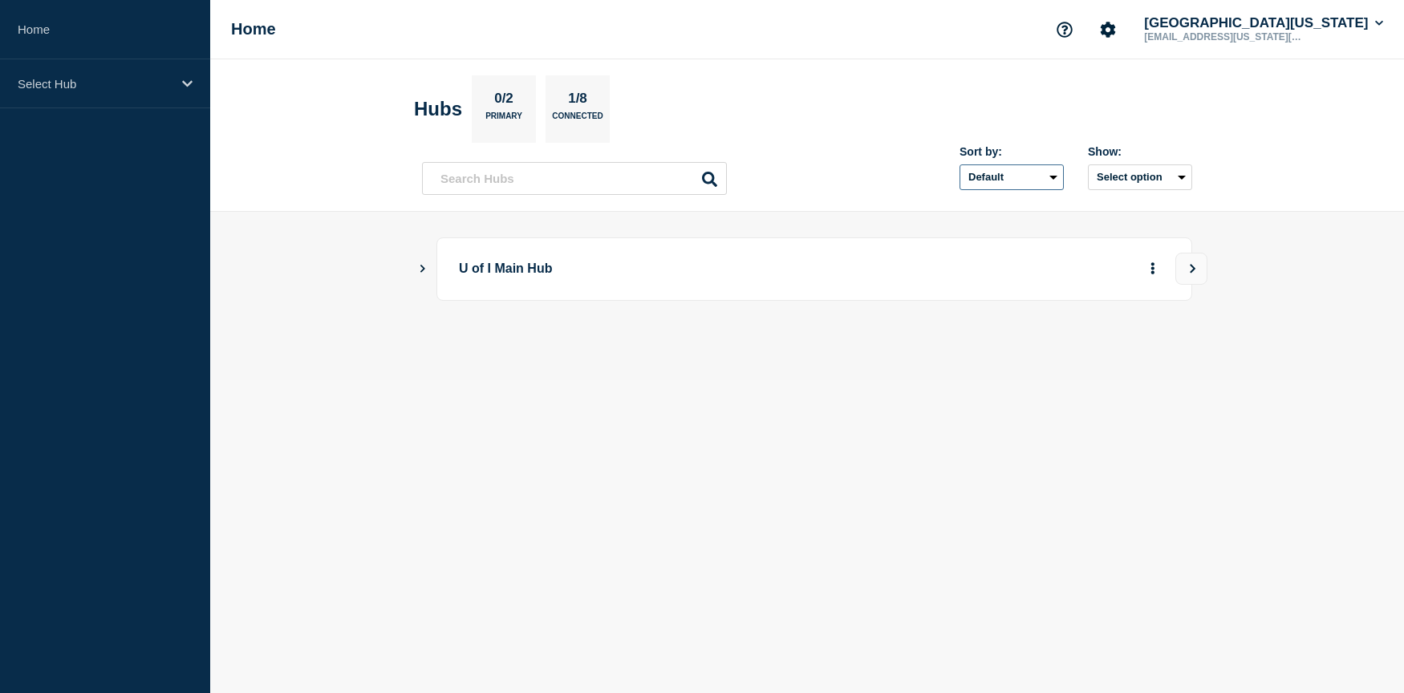
click at [1052, 182] on select "Default Last added Last updated Most active A-Z" at bounding box center [1012, 177] width 104 height 26
click at [1128, 176] on button "Select option" at bounding box center [1140, 177] width 104 height 26
click at [554, 177] on input "text" at bounding box center [574, 178] width 305 height 33
type input "papercut"
click at [710, 177] on icon at bounding box center [709, 179] width 15 height 15
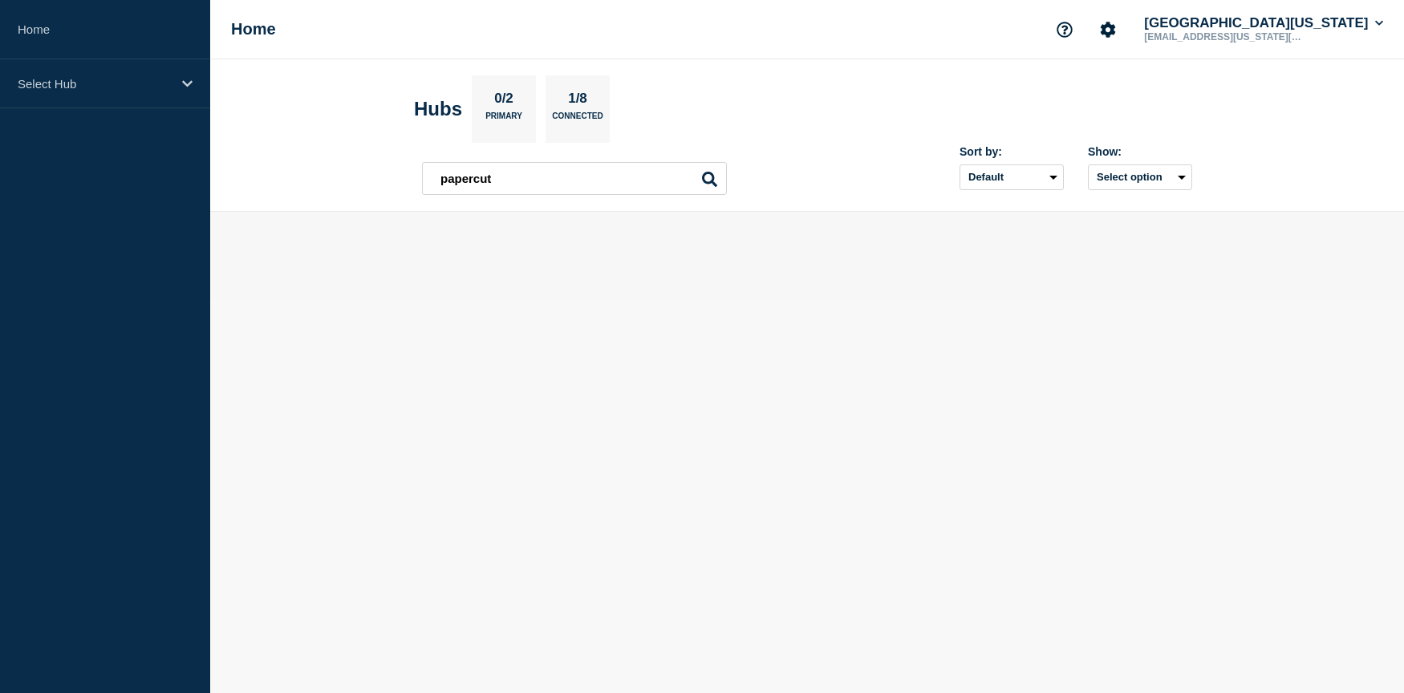
click at [709, 177] on icon at bounding box center [709, 179] width 15 height 15
click at [184, 84] on icon at bounding box center [187, 84] width 10 height 12
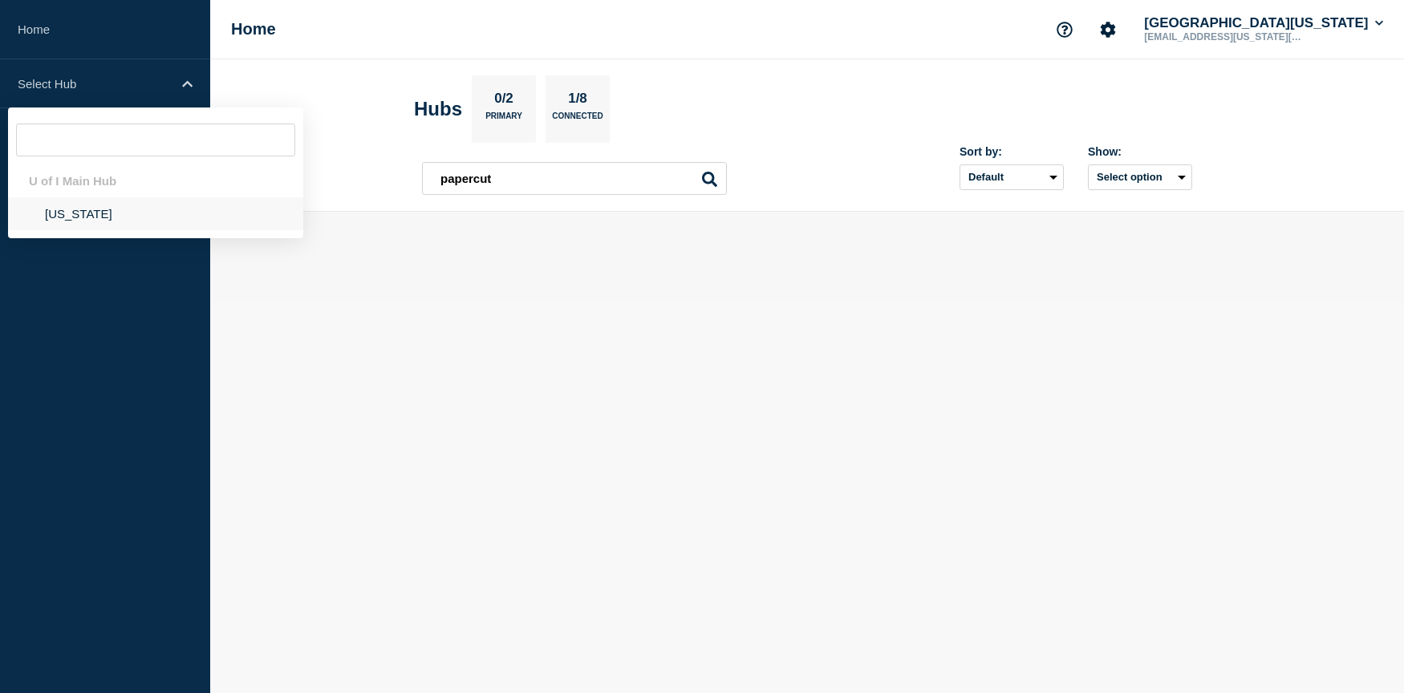
click at [59, 223] on li "Illinois" at bounding box center [155, 213] width 295 height 33
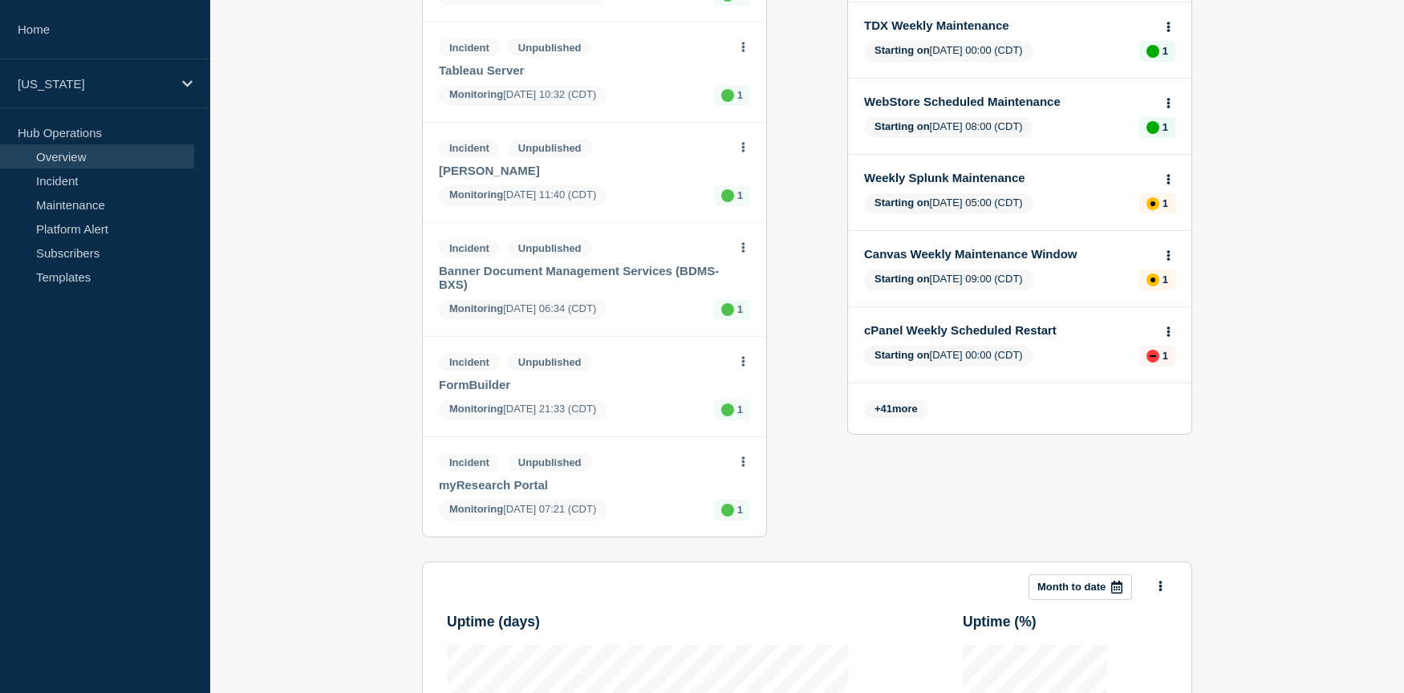
scroll to position [608, 0]
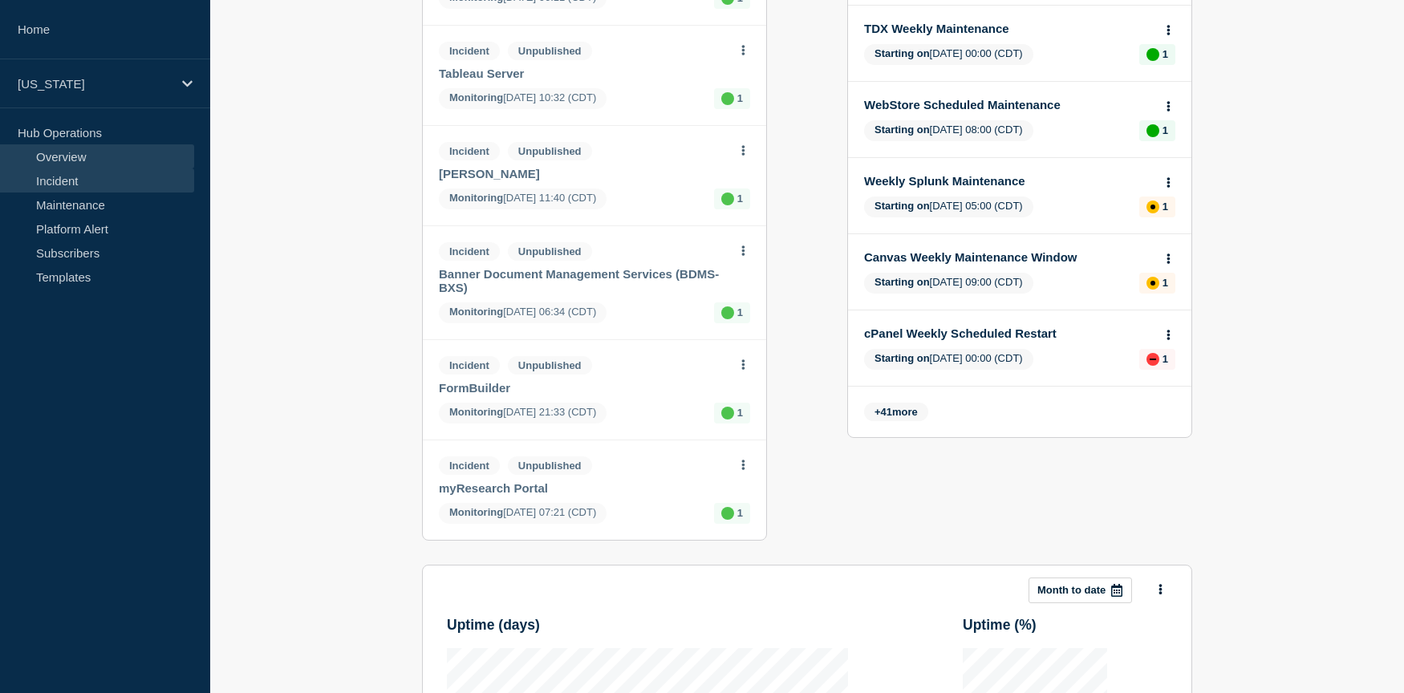
click at [68, 181] on link "Incident" at bounding box center [97, 180] width 194 height 24
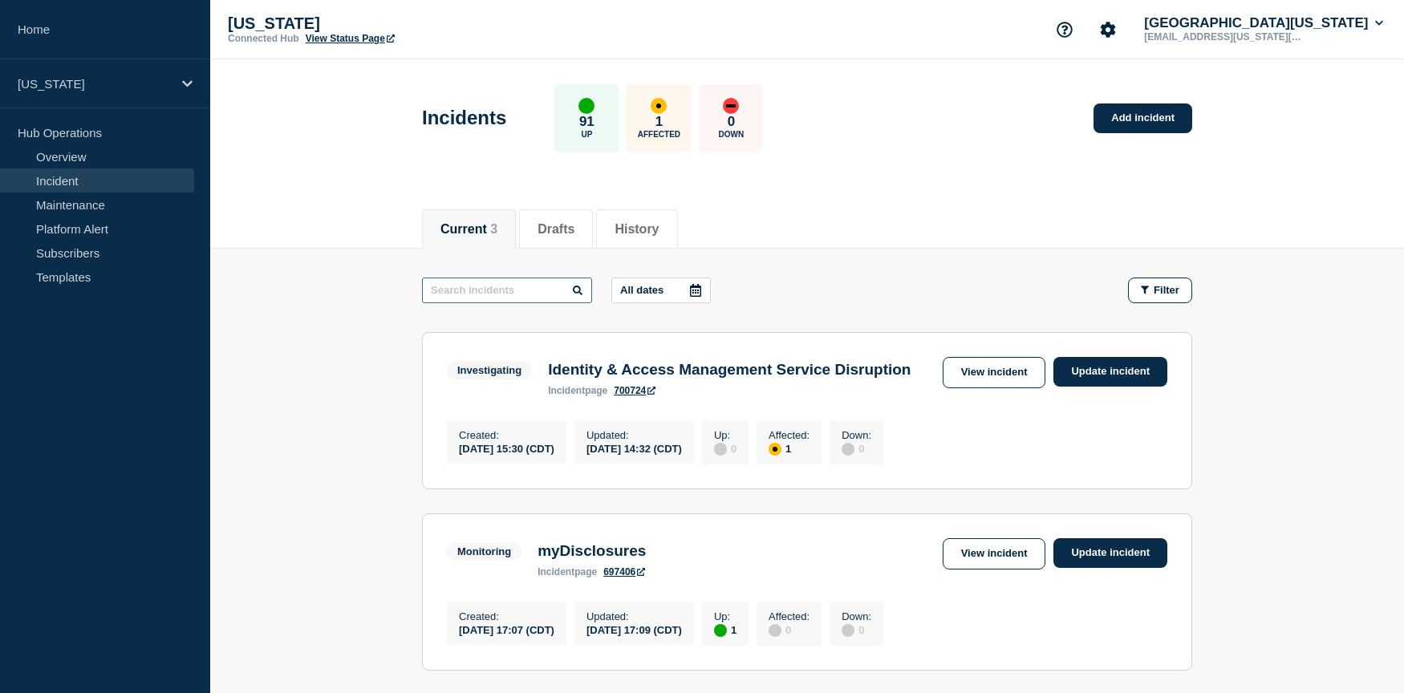
click at [487, 289] on input "text" at bounding box center [507, 291] width 170 height 26
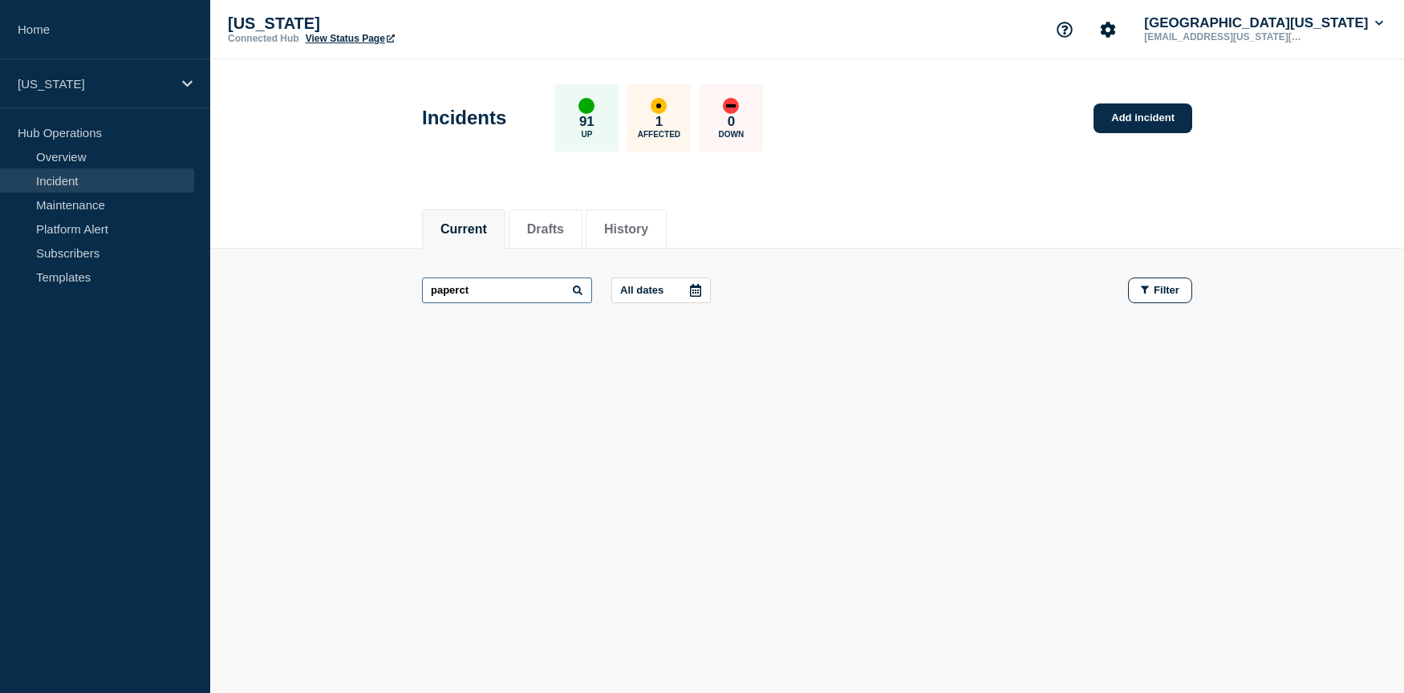
type input "paperct"
click at [639, 228] on button "History" at bounding box center [626, 229] width 44 height 14
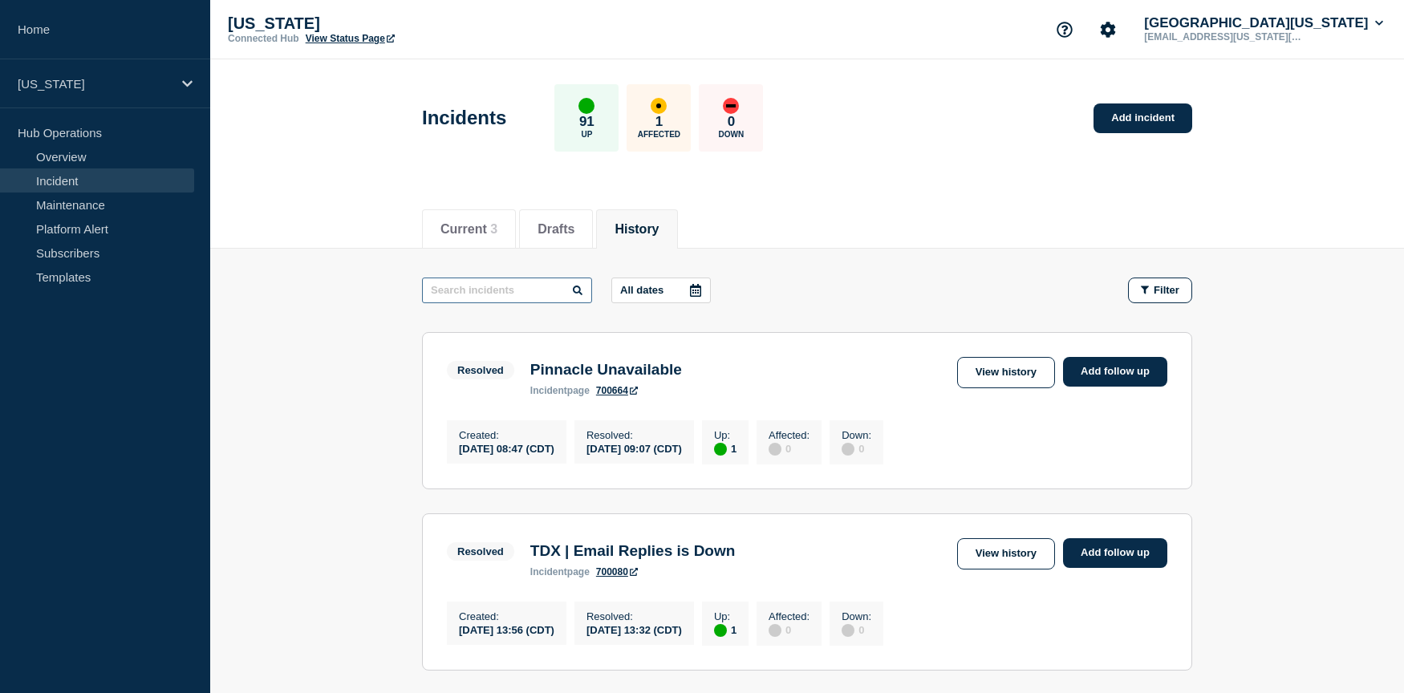
click at [507, 288] on input "text" at bounding box center [507, 291] width 170 height 26
type input "p"
click at [1004, 372] on link "View history" at bounding box center [1006, 372] width 98 height 31
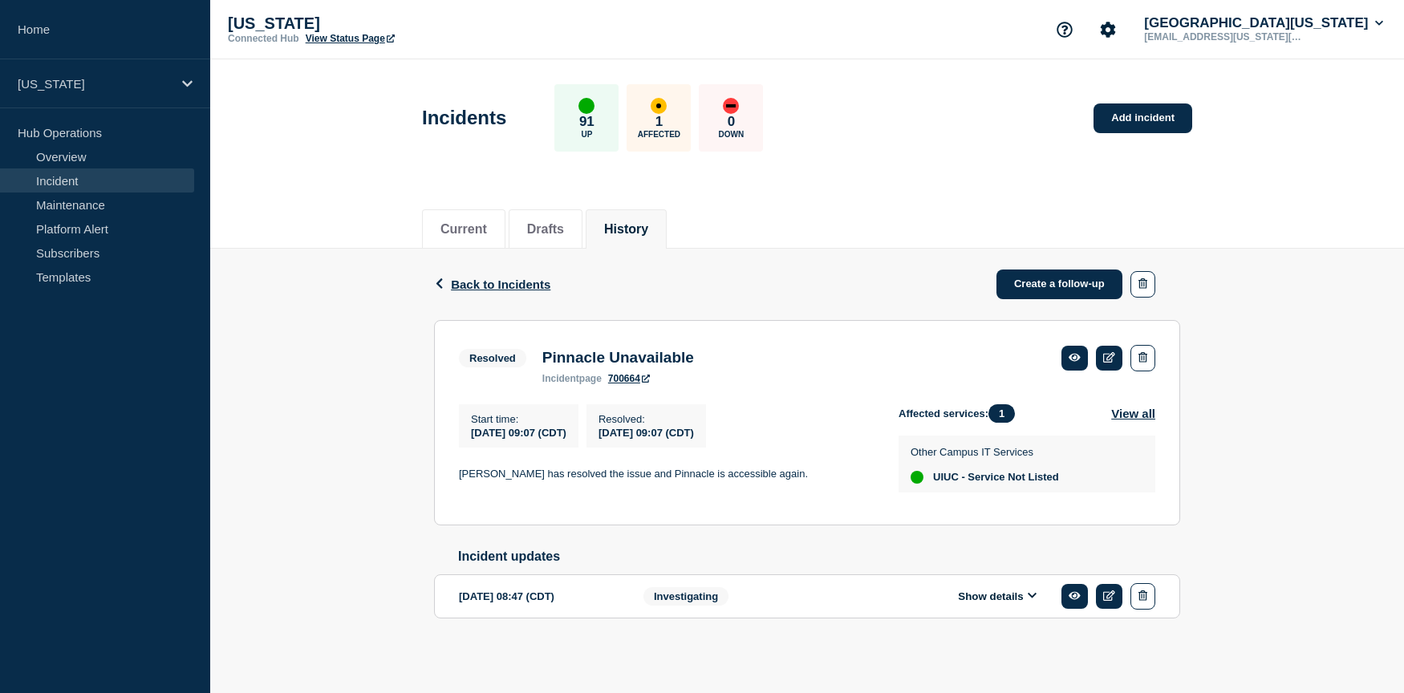
scroll to position [20, 0]
click at [473, 278] on span "Back to Incidents" at bounding box center [500, 285] width 99 height 14
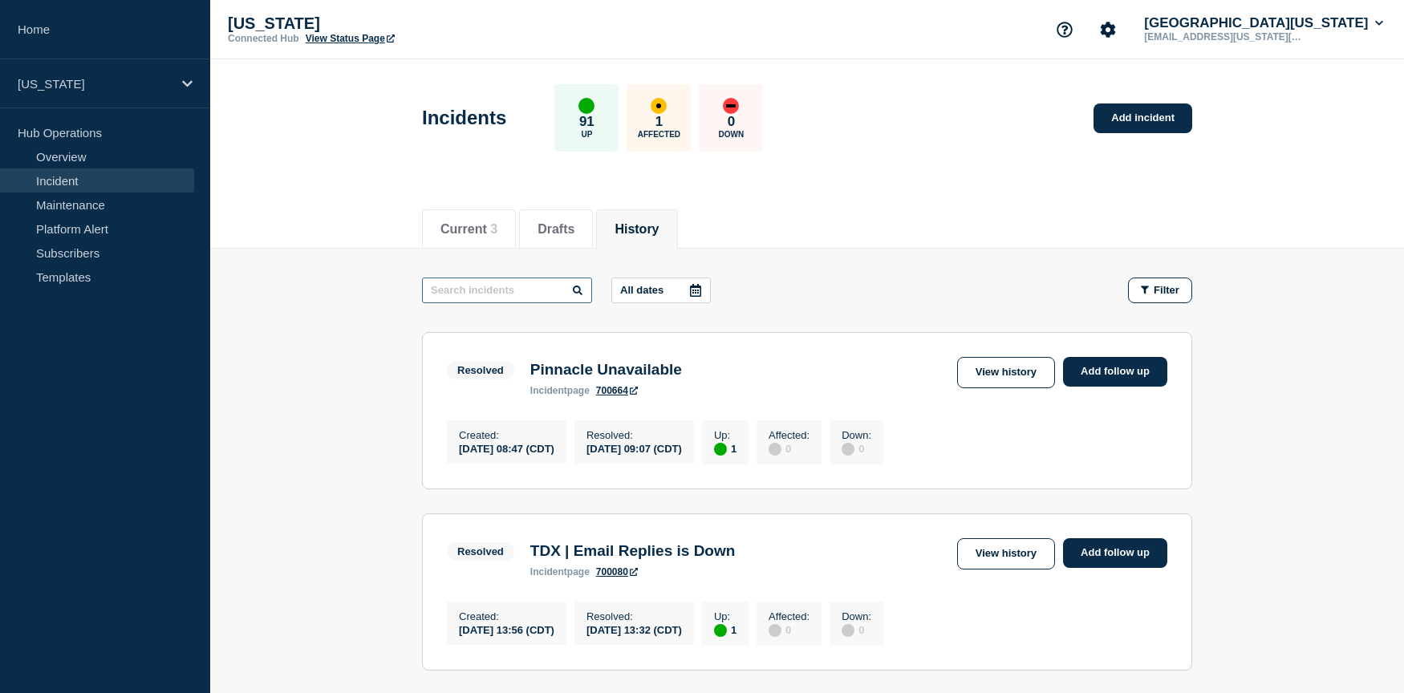
click at [470, 286] on input "text" at bounding box center [507, 291] width 170 height 26
type input "papercut"
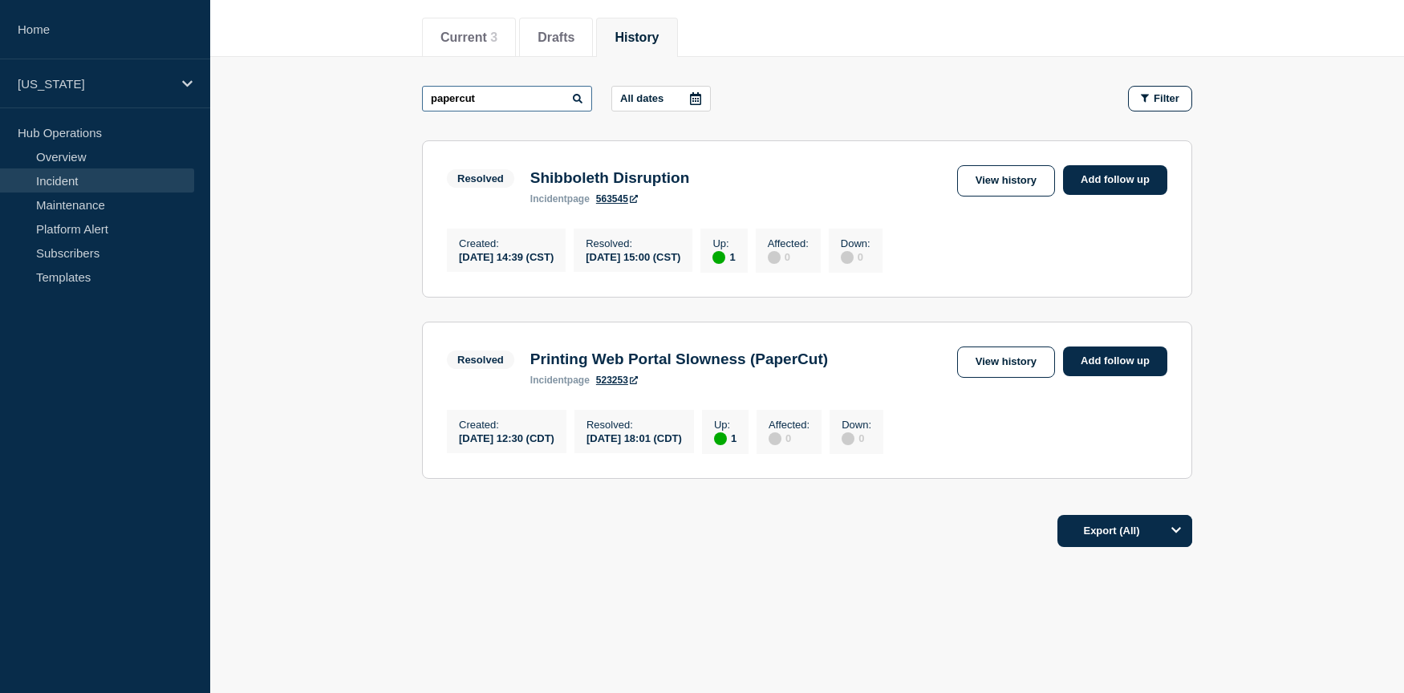
scroll to position [209, 0]
click at [997, 354] on link "View history" at bounding box center [1006, 362] width 98 height 31
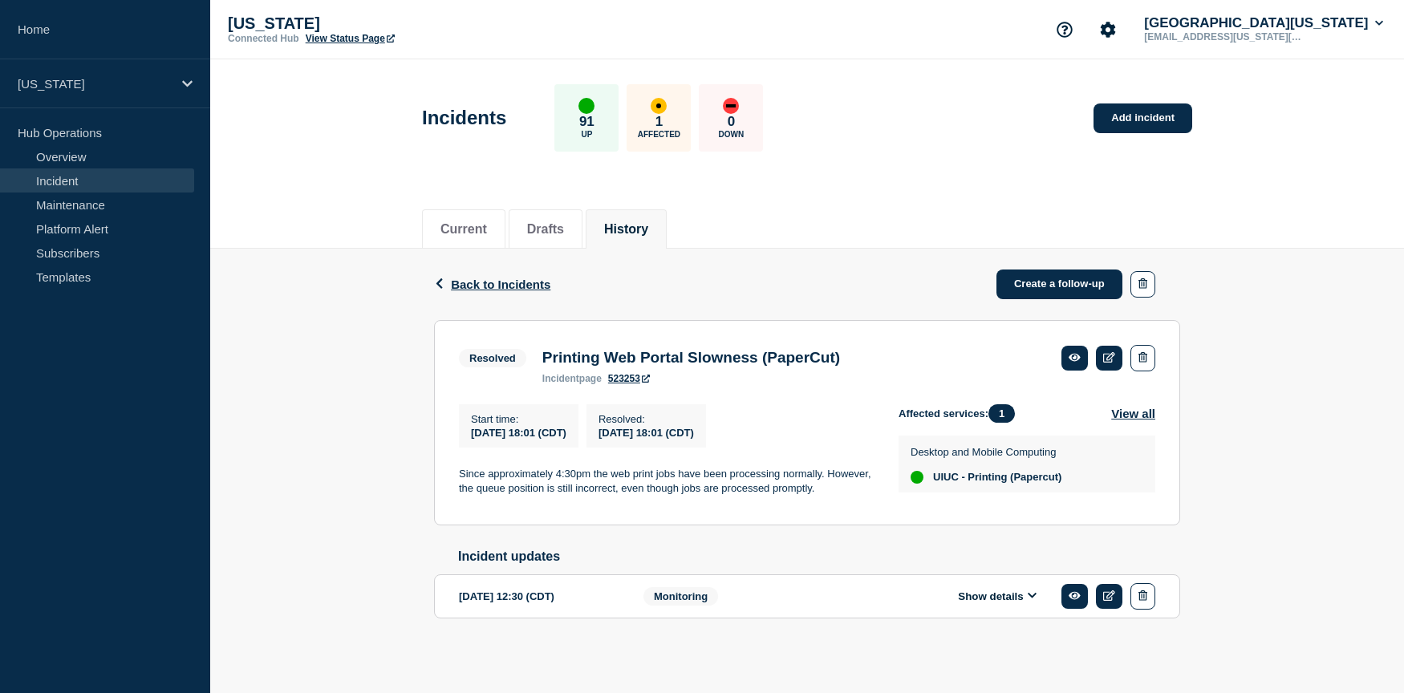
scroll to position [20, 0]
click at [465, 222] on button "Current" at bounding box center [463, 229] width 47 height 14
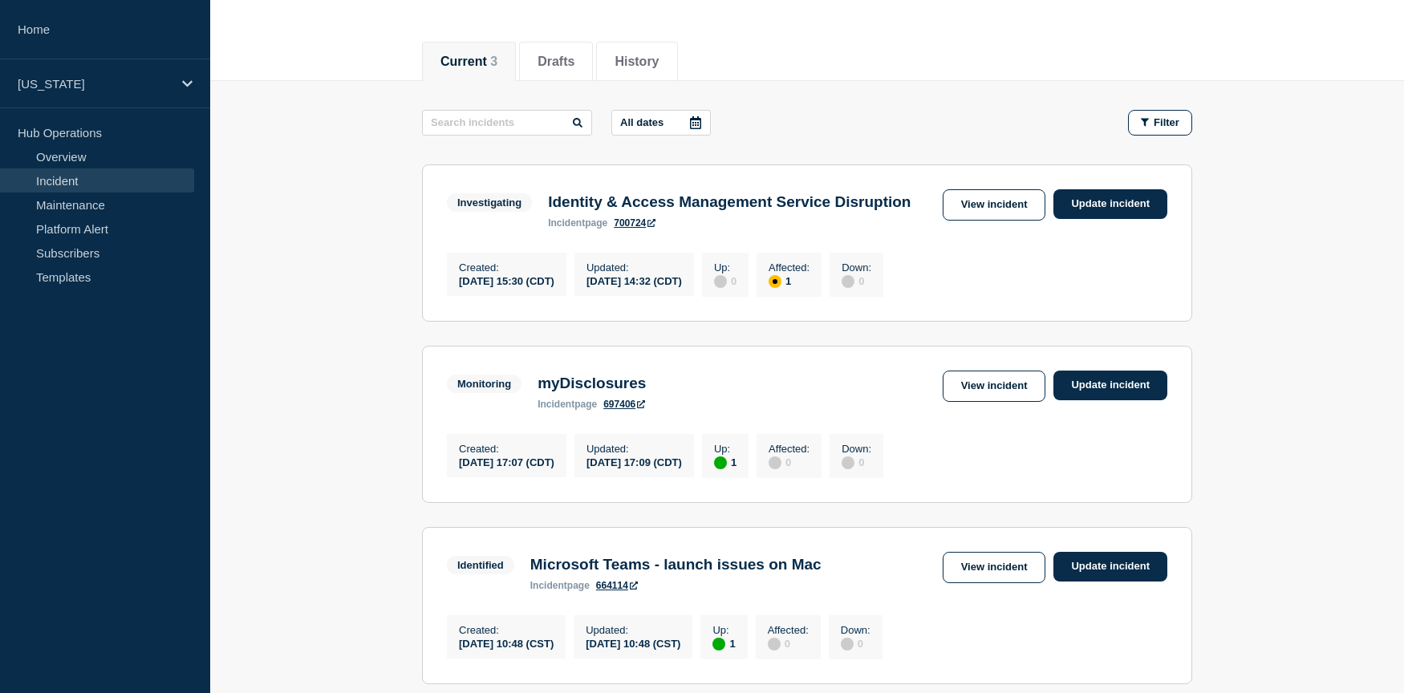
scroll to position [164, 0]
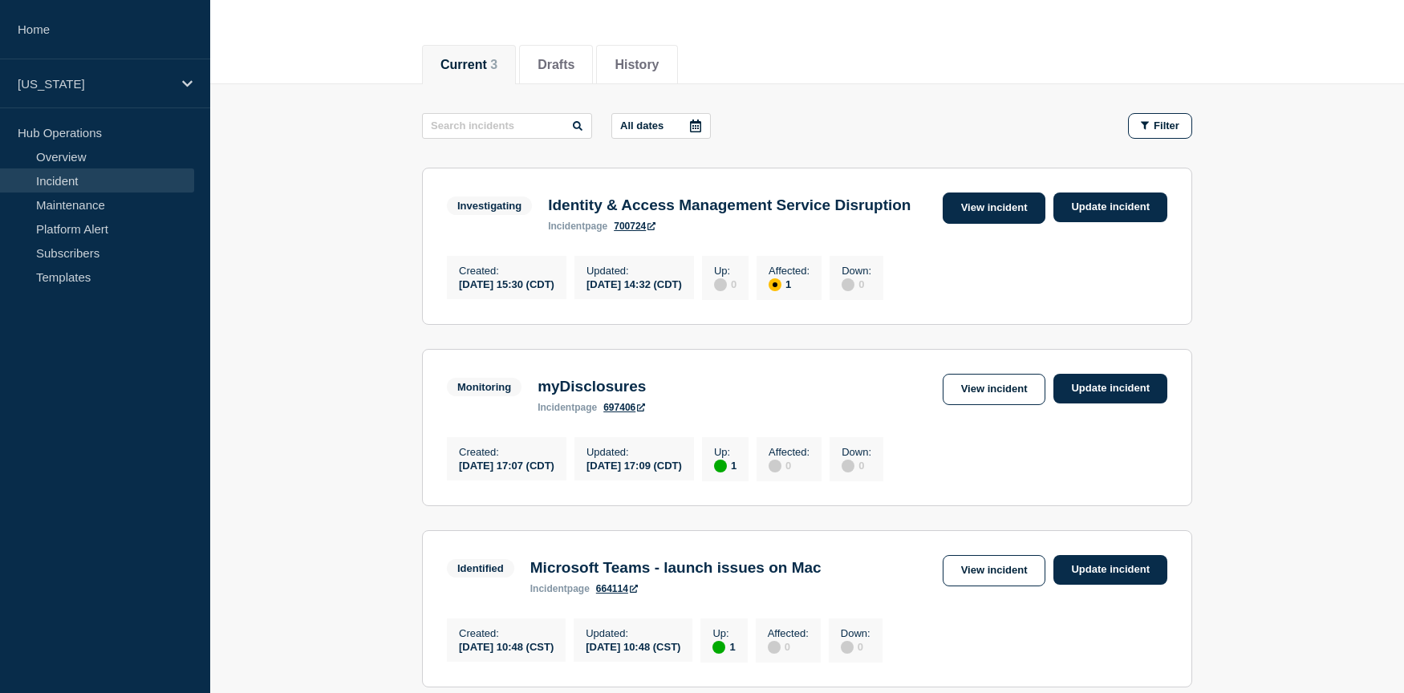
click at [980, 208] on link "View incident" at bounding box center [994, 208] width 103 height 31
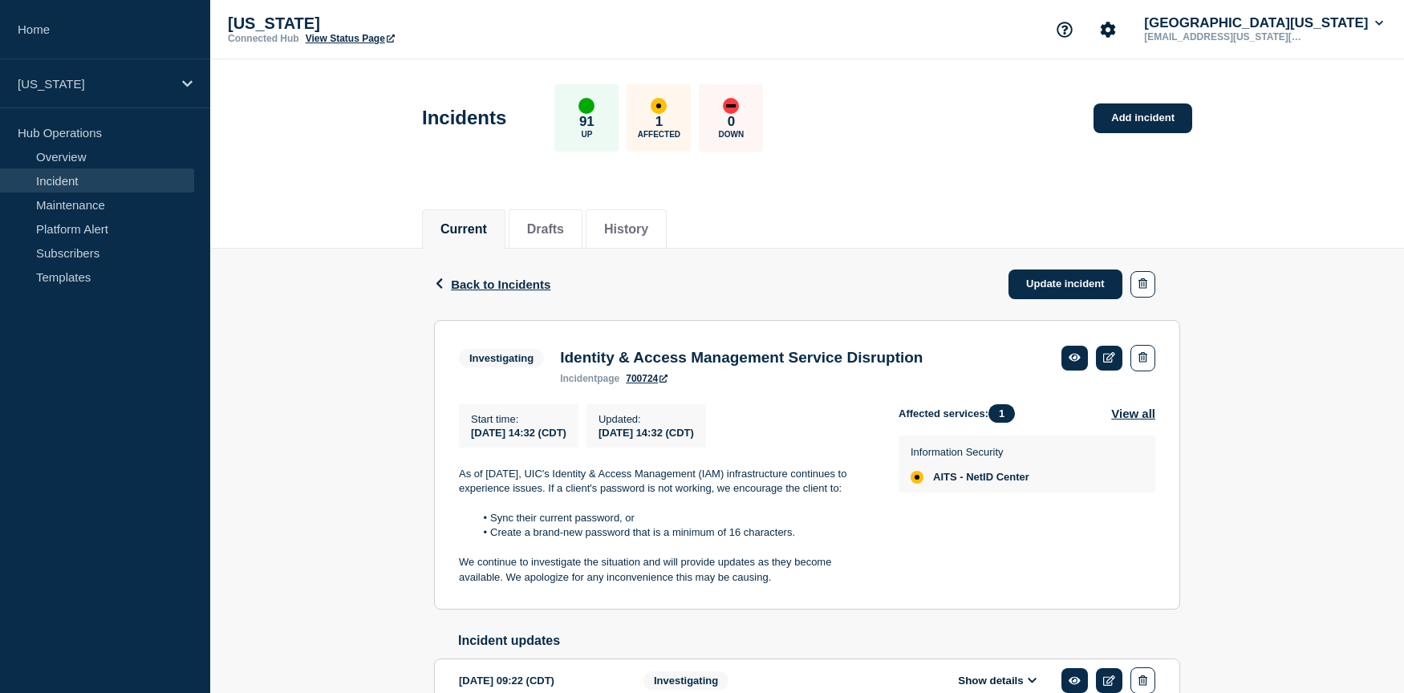
click at [463, 585] on p "We continue to investigate the situation and will provide updates as they becom…" at bounding box center [666, 570] width 414 height 30
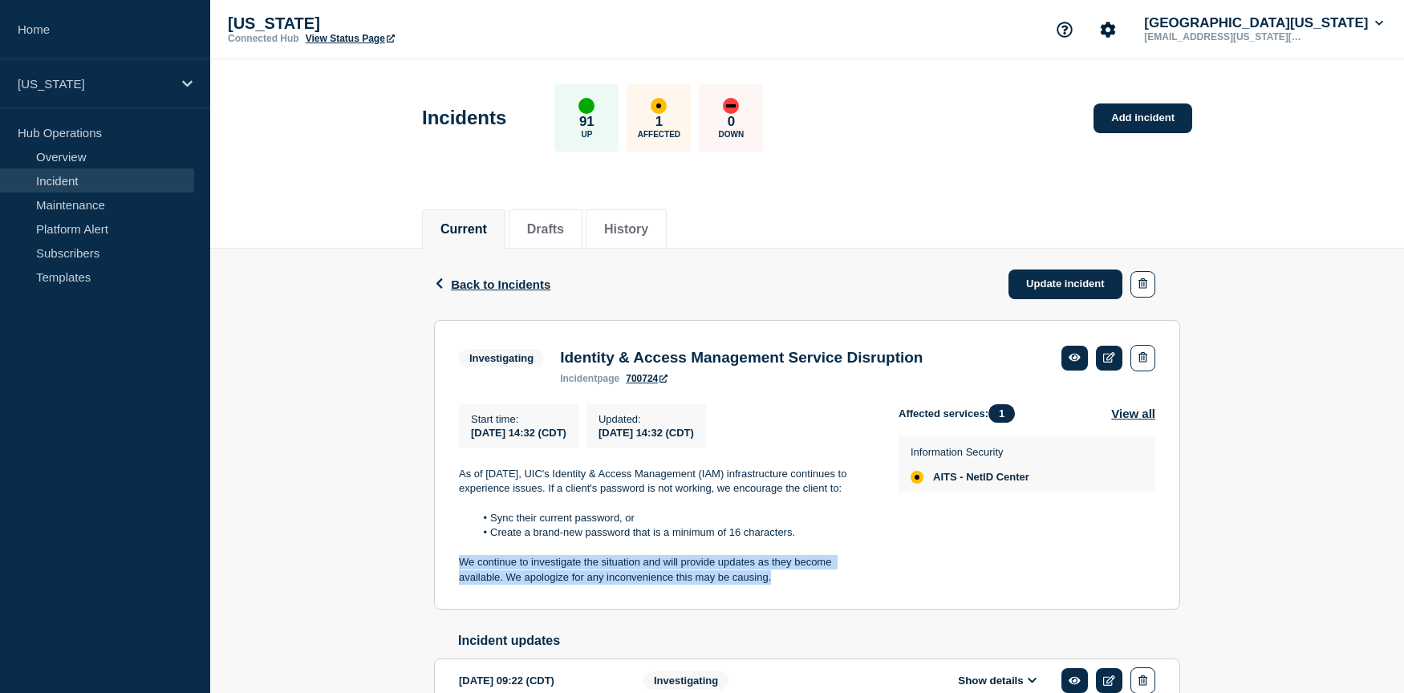
drag, startPoint x: 760, startPoint y: 607, endPoint x: 444, endPoint y: 593, distance: 315.6
click at [444, 593] on section "Investigating Identity & Access Management Service Disruption incident page 700…" at bounding box center [807, 465] width 746 height 290
copy p "We continue to investigate the situation and will provide updates as they becom…"
